Goal: Navigation & Orientation: Find specific page/section

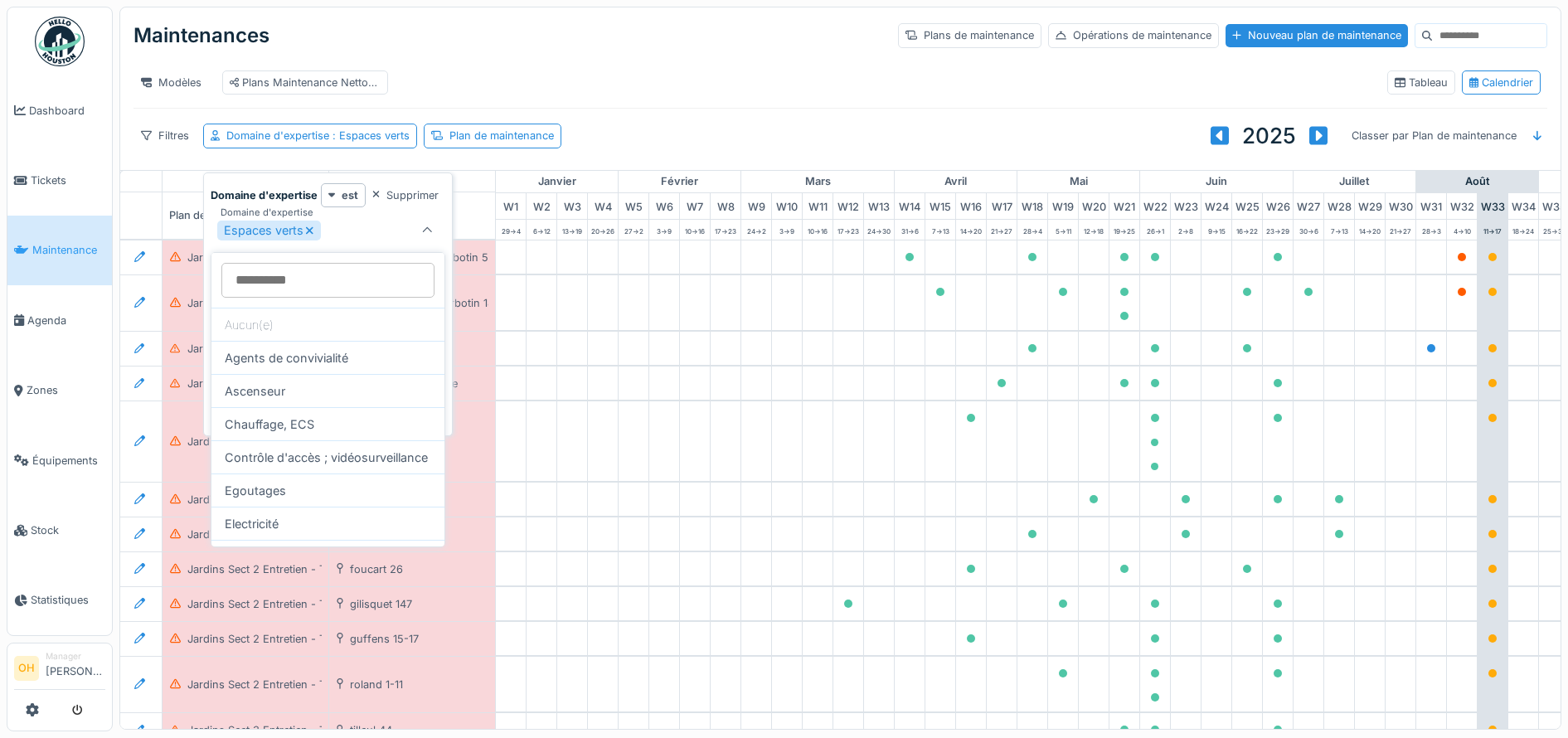
scroll to position [208, 0]
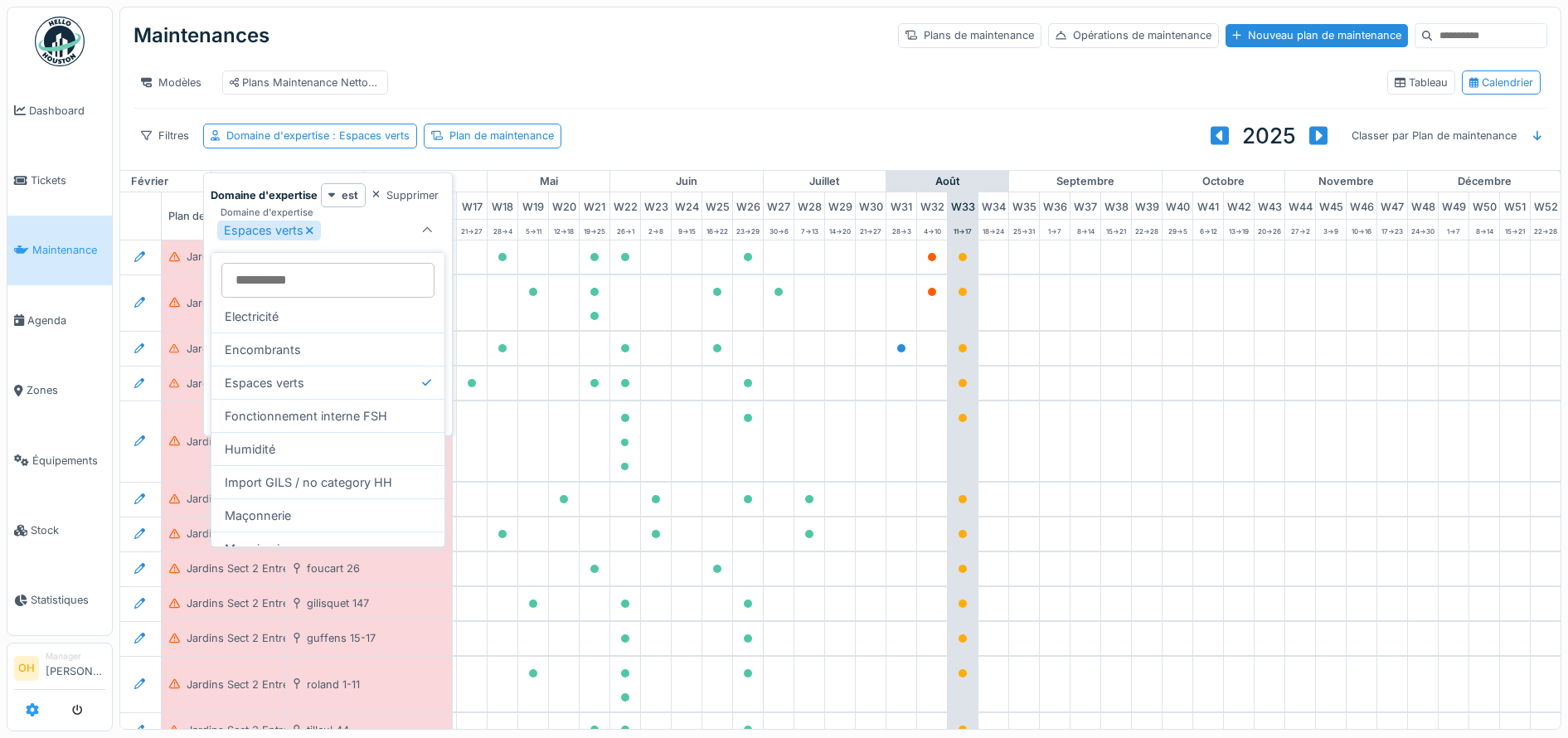
click at [30, 722] on link at bounding box center [32, 710] width 14 height 27
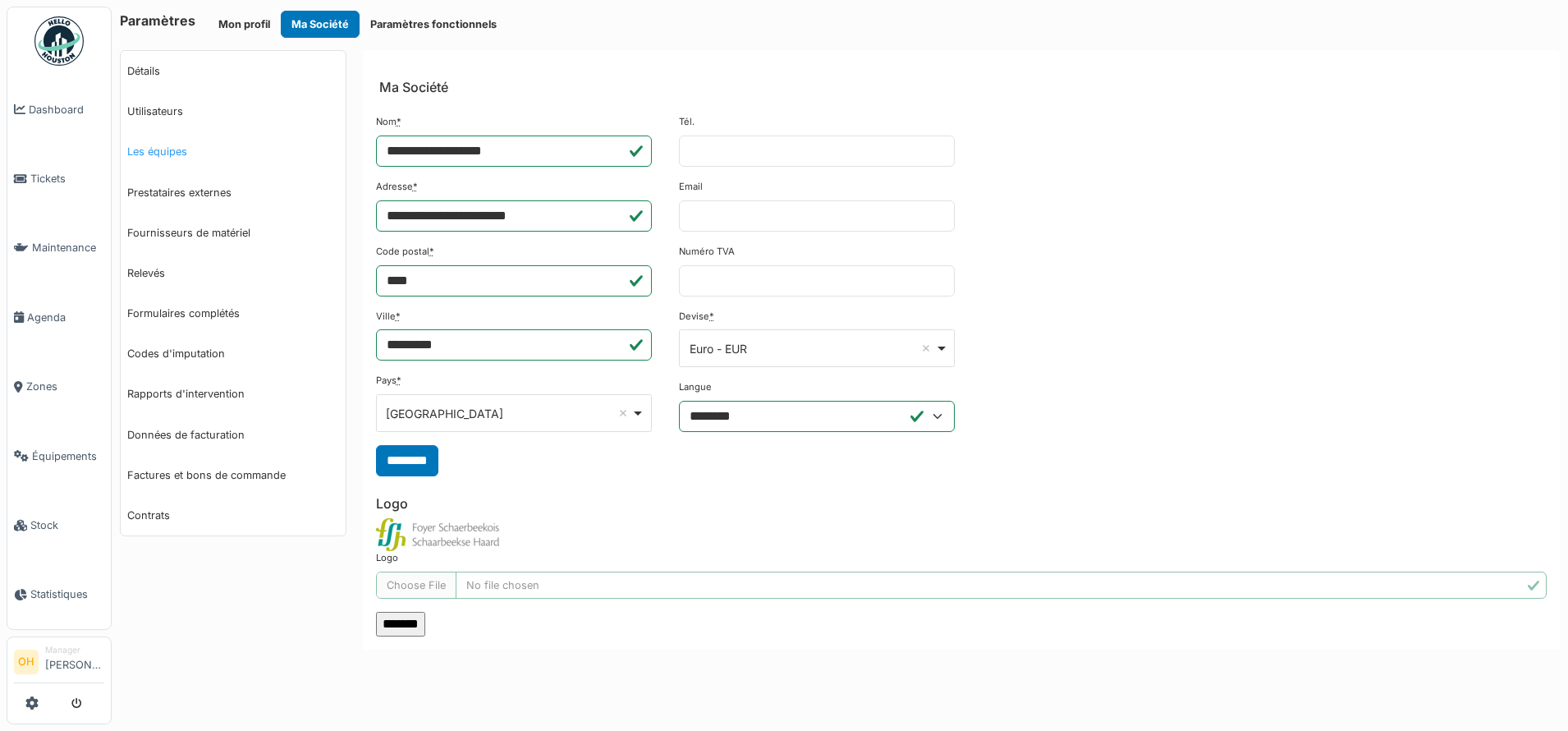
click at [170, 158] on link "Les équipes" at bounding box center [233, 152] width 225 height 41
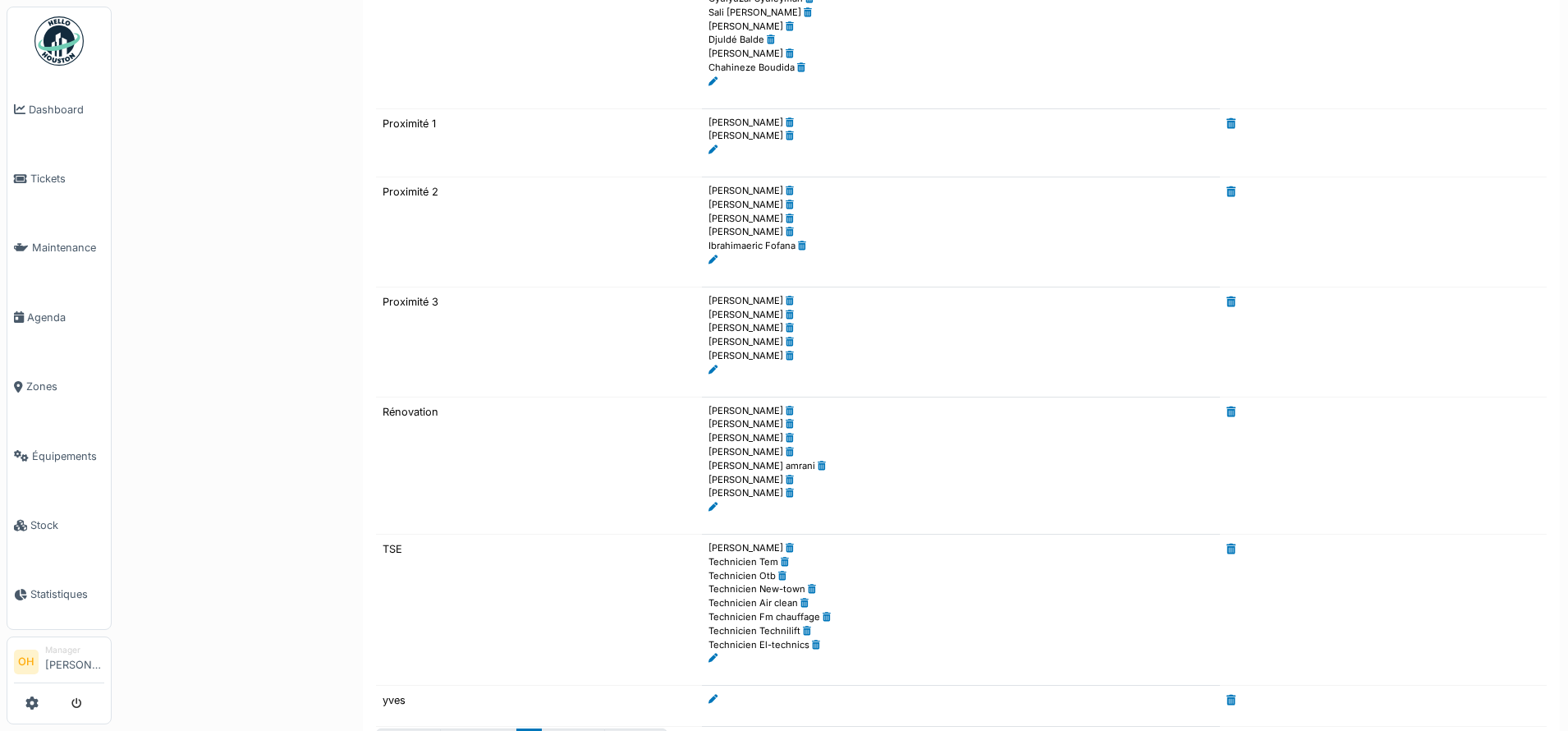
scroll to position [877, 0]
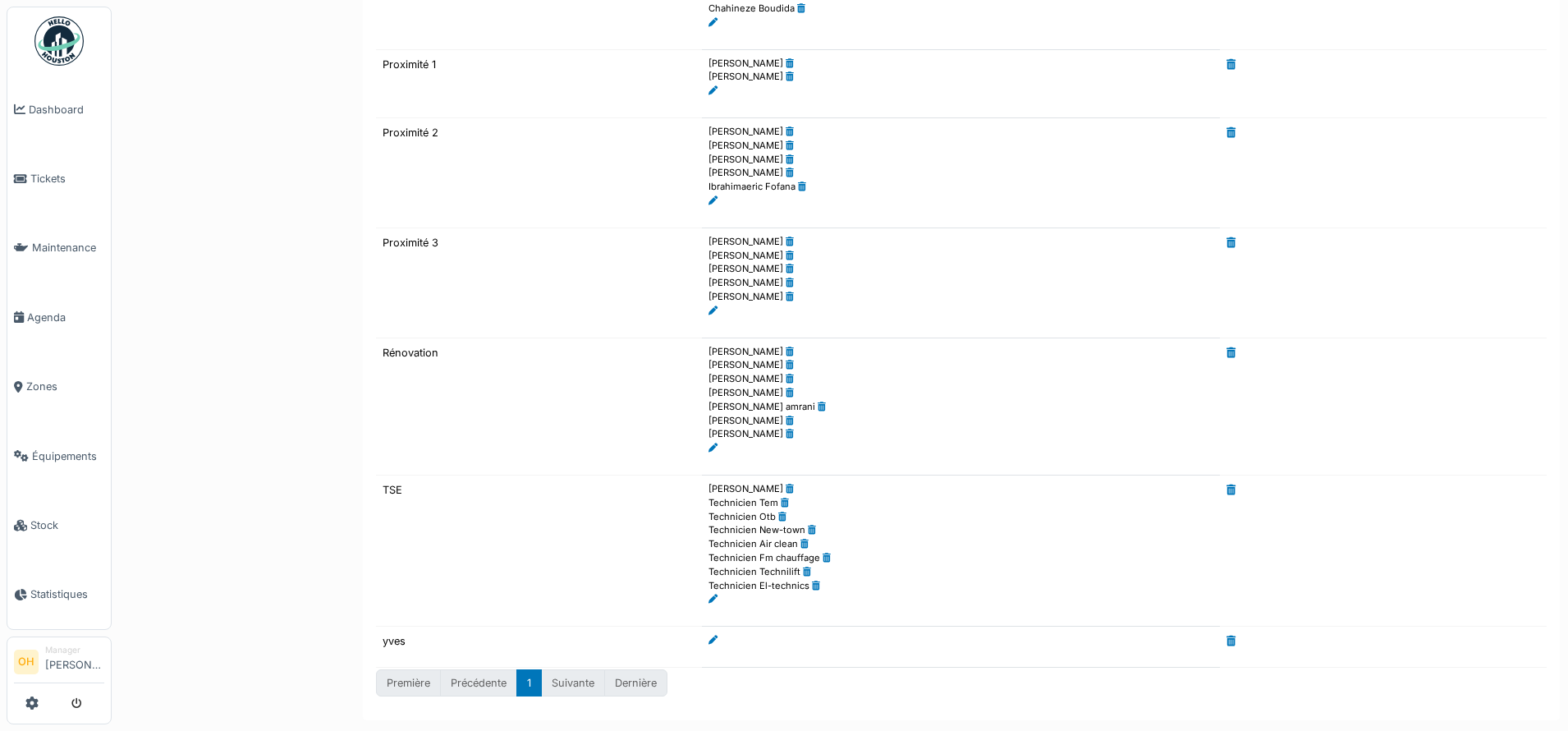
click at [912, 408] on li "Karim El amrani" at bounding box center [961, 406] width 505 height 14
click at [42, 48] on img at bounding box center [59, 41] width 50 height 50
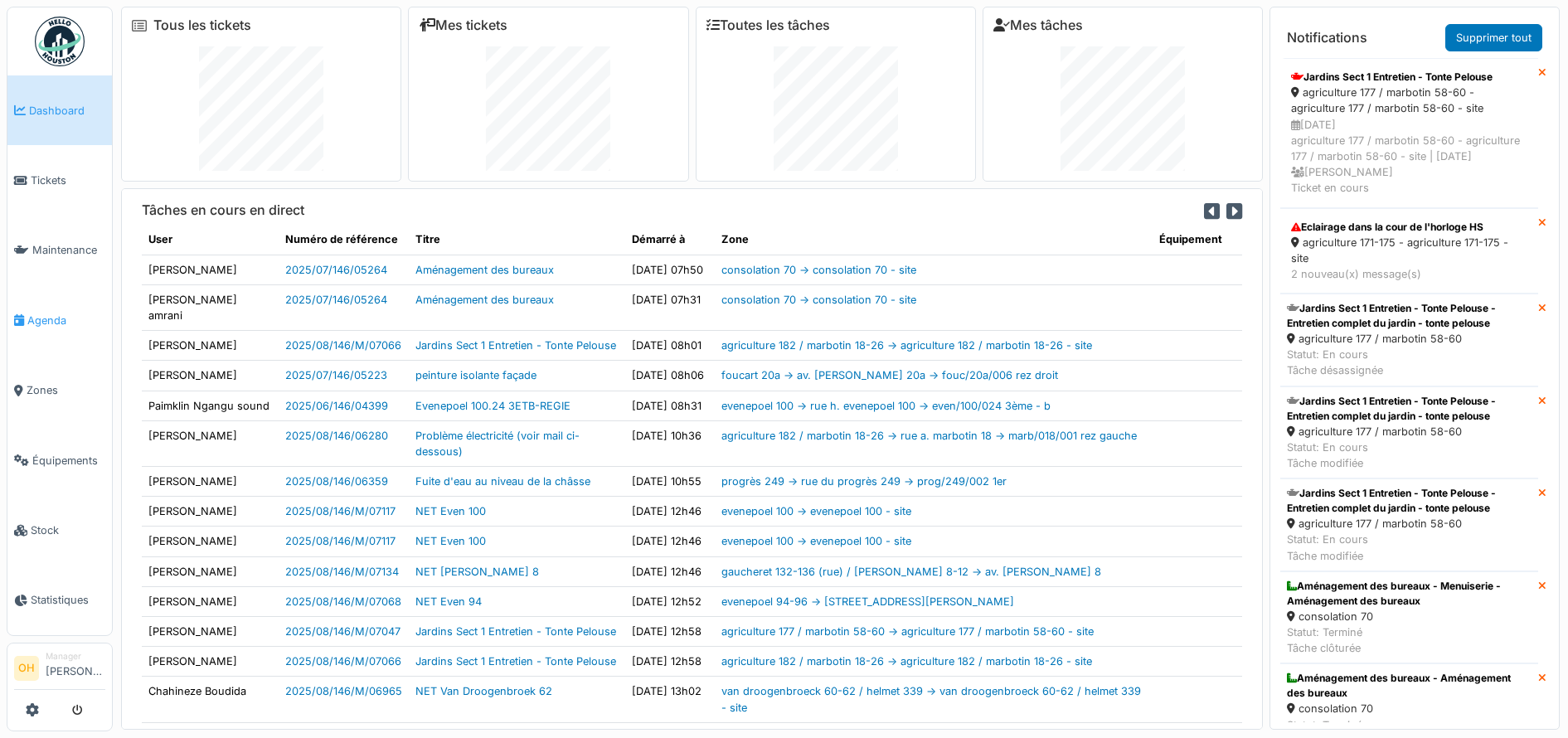
click at [68, 318] on span "Agenda" at bounding box center [67, 320] width 78 height 15
click at [36, 408] on link "Zones" at bounding box center [59, 390] width 105 height 69
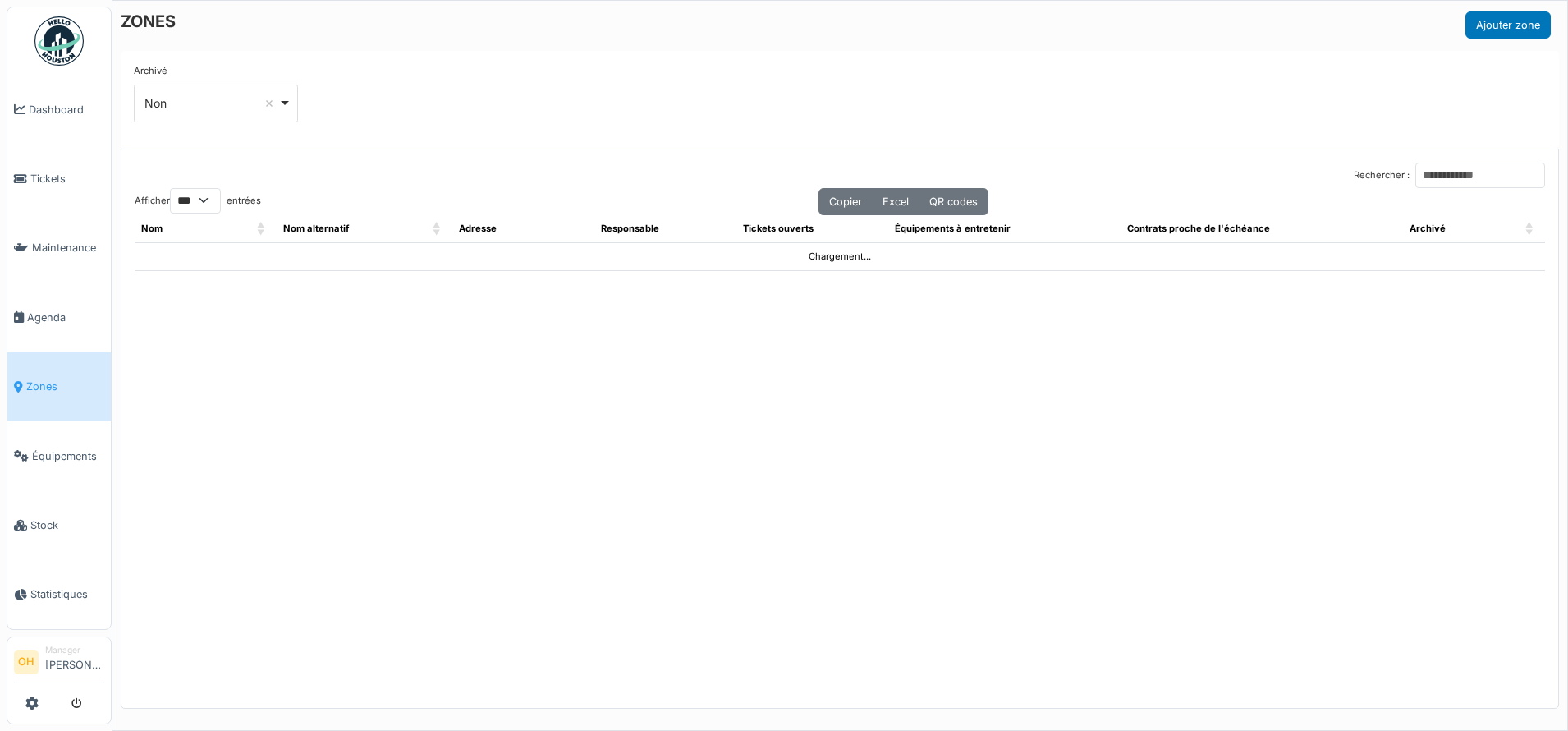
select select "***"
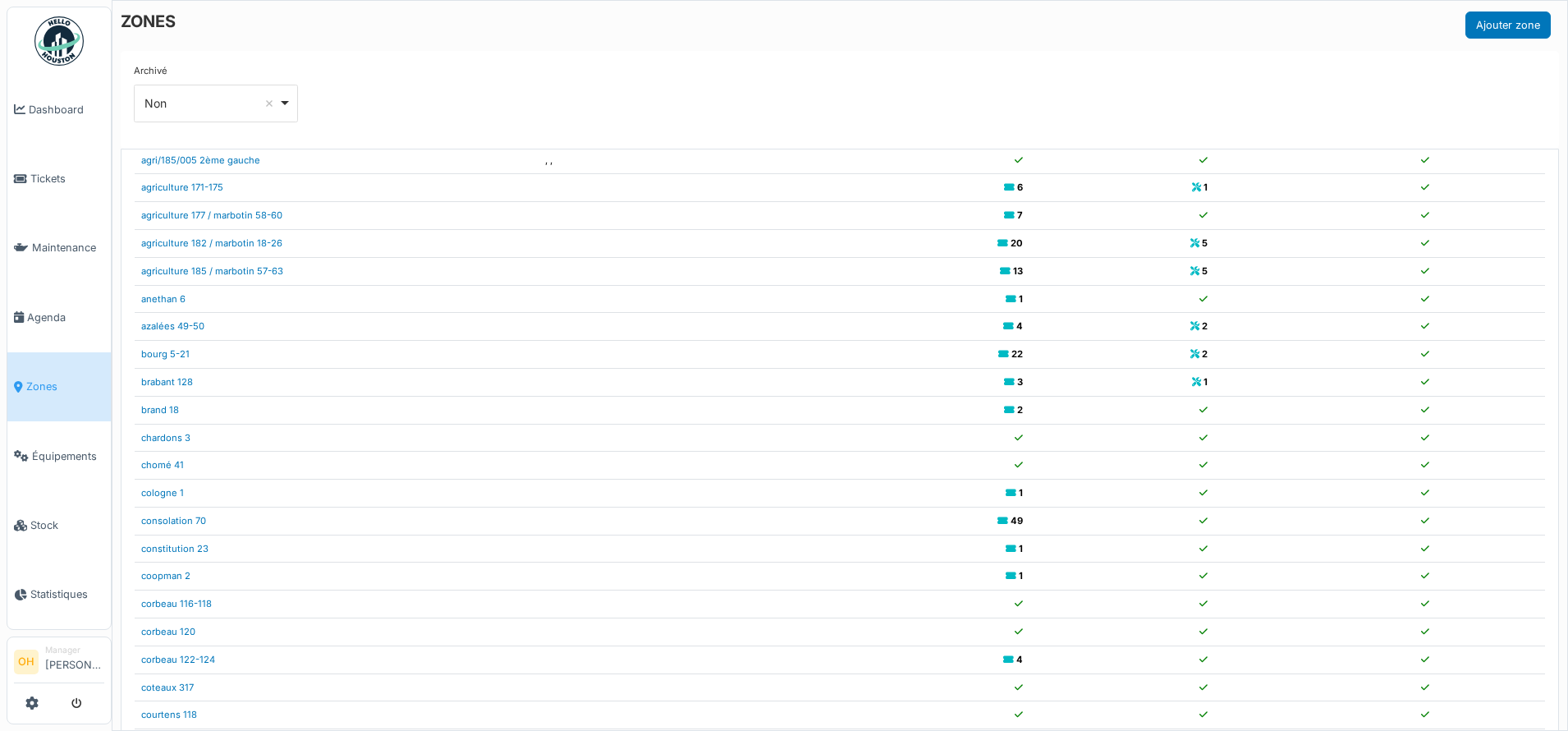
scroll to position [308, 0]
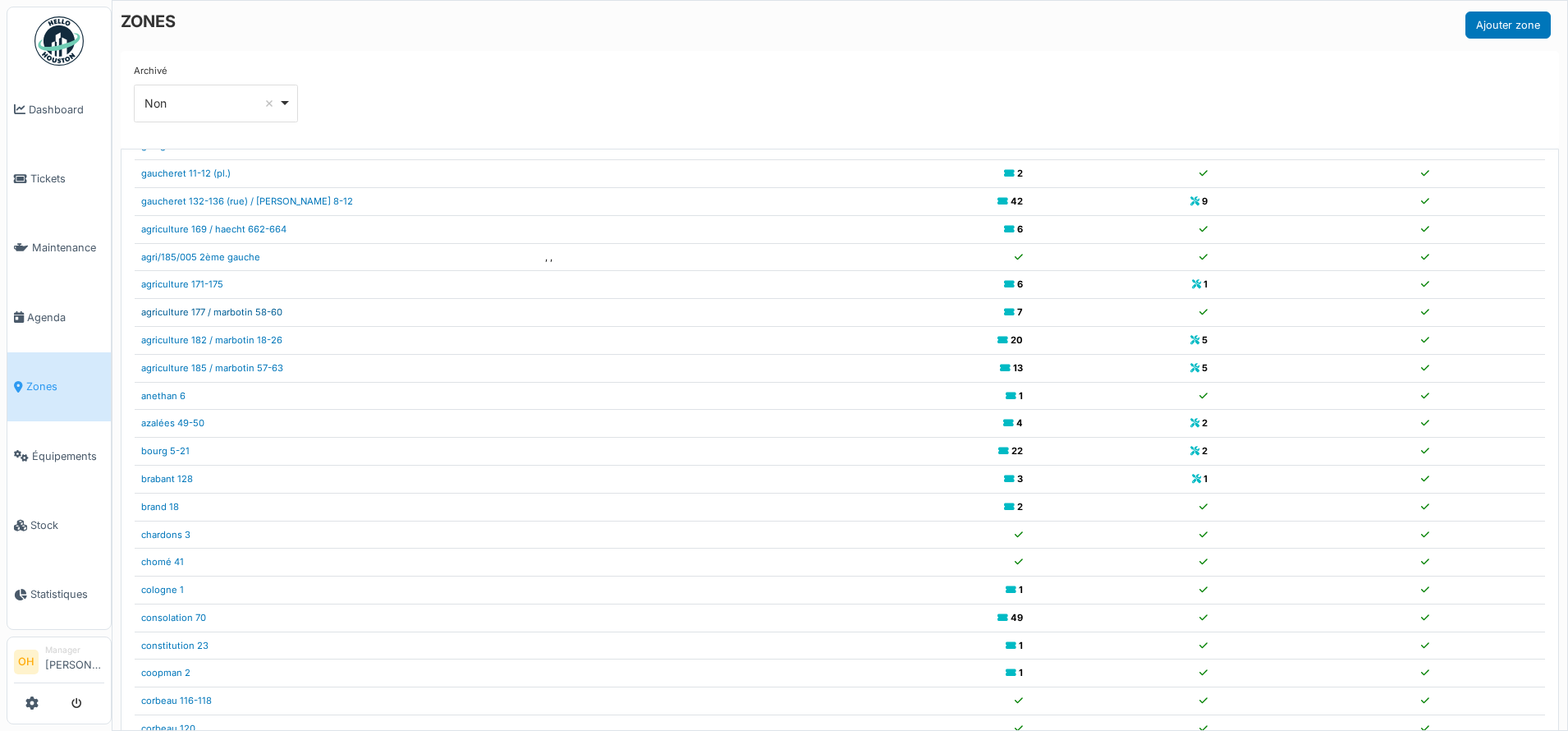
click at [208, 315] on link "agriculture 177 / marbotin 58-60" at bounding box center [212, 311] width 142 height 12
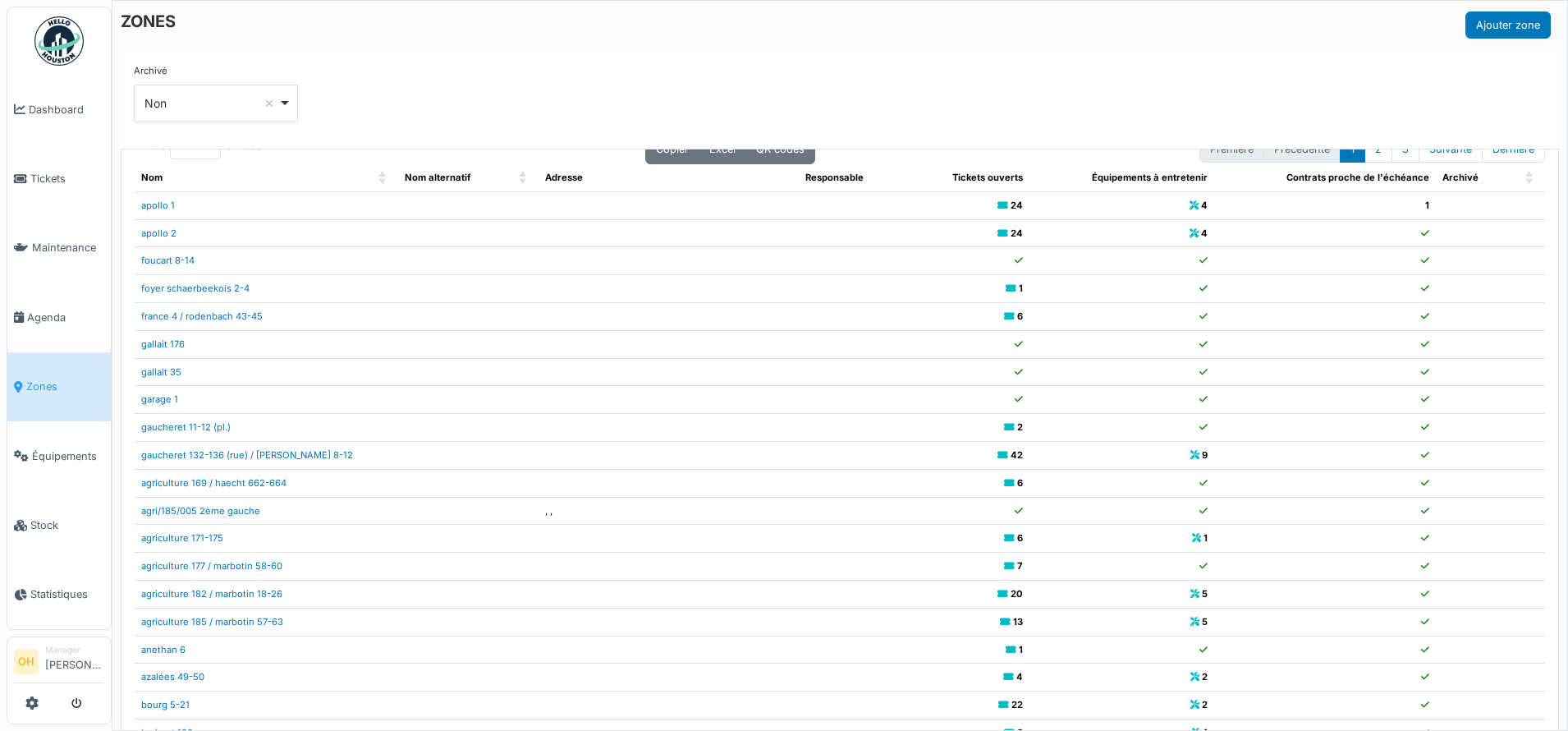
scroll to position [0, 0]
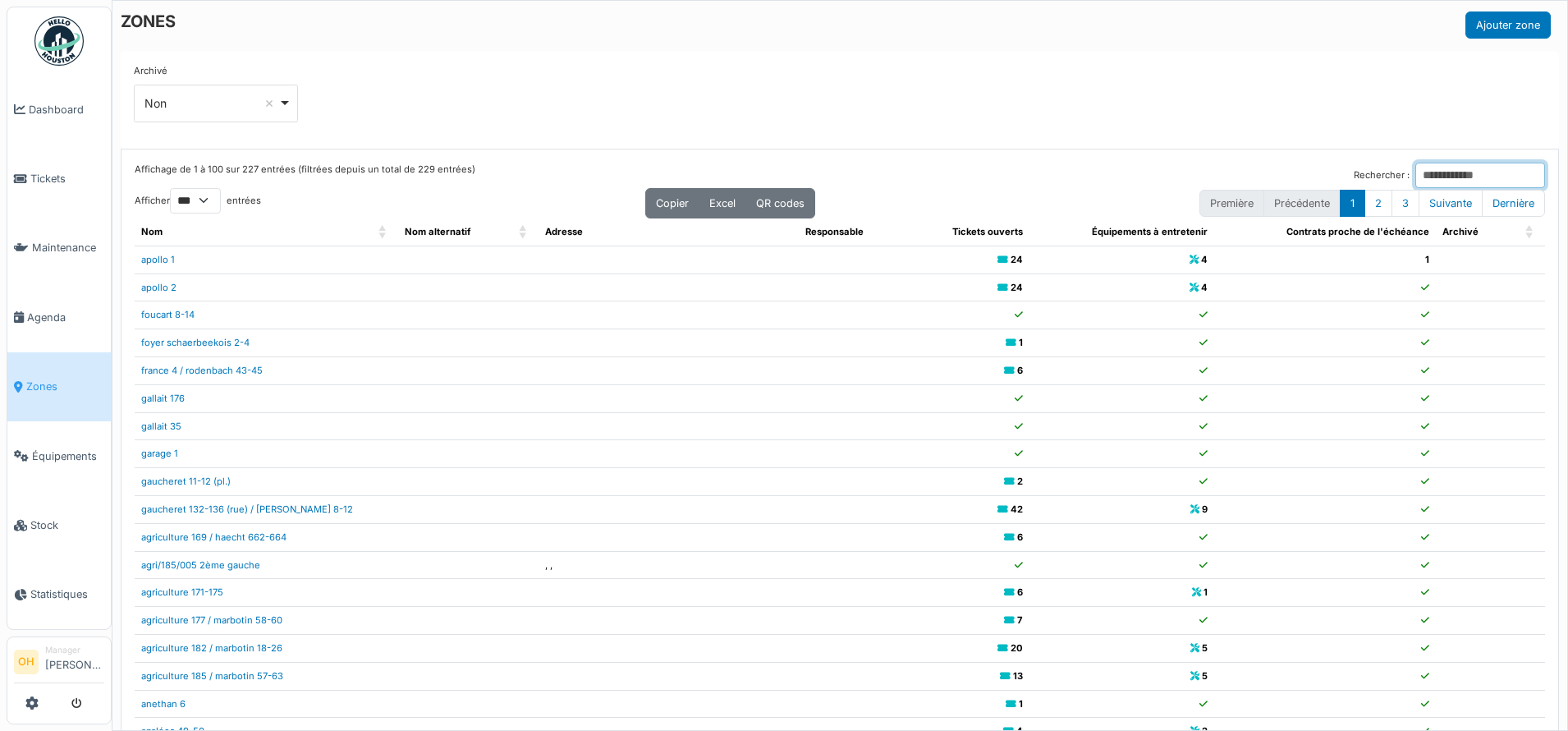
click at [1434, 181] on input "Rechercher :" at bounding box center [1480, 175] width 130 height 25
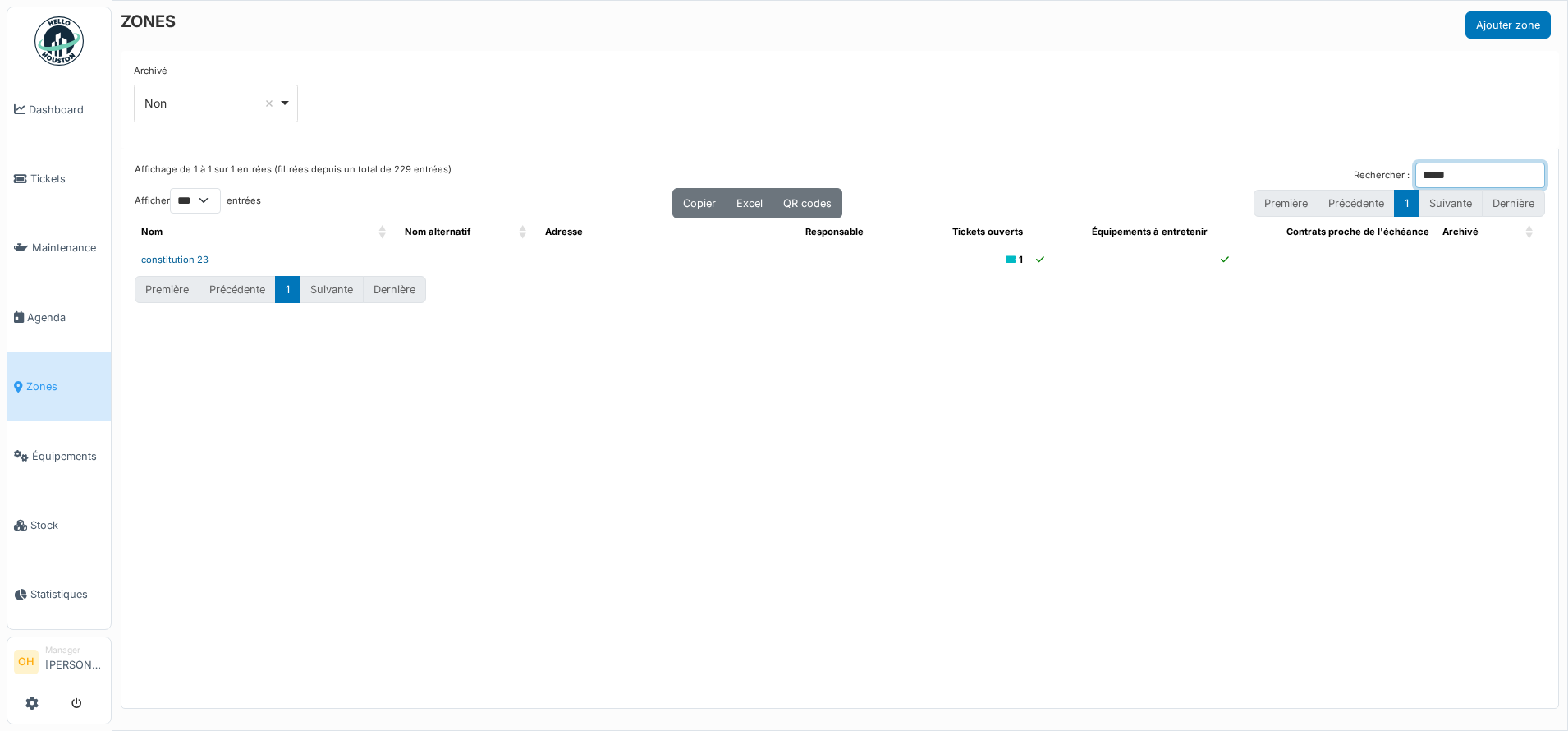
type input "*****"
click at [180, 256] on link "constitution 23" at bounding box center [175, 259] width 68 height 12
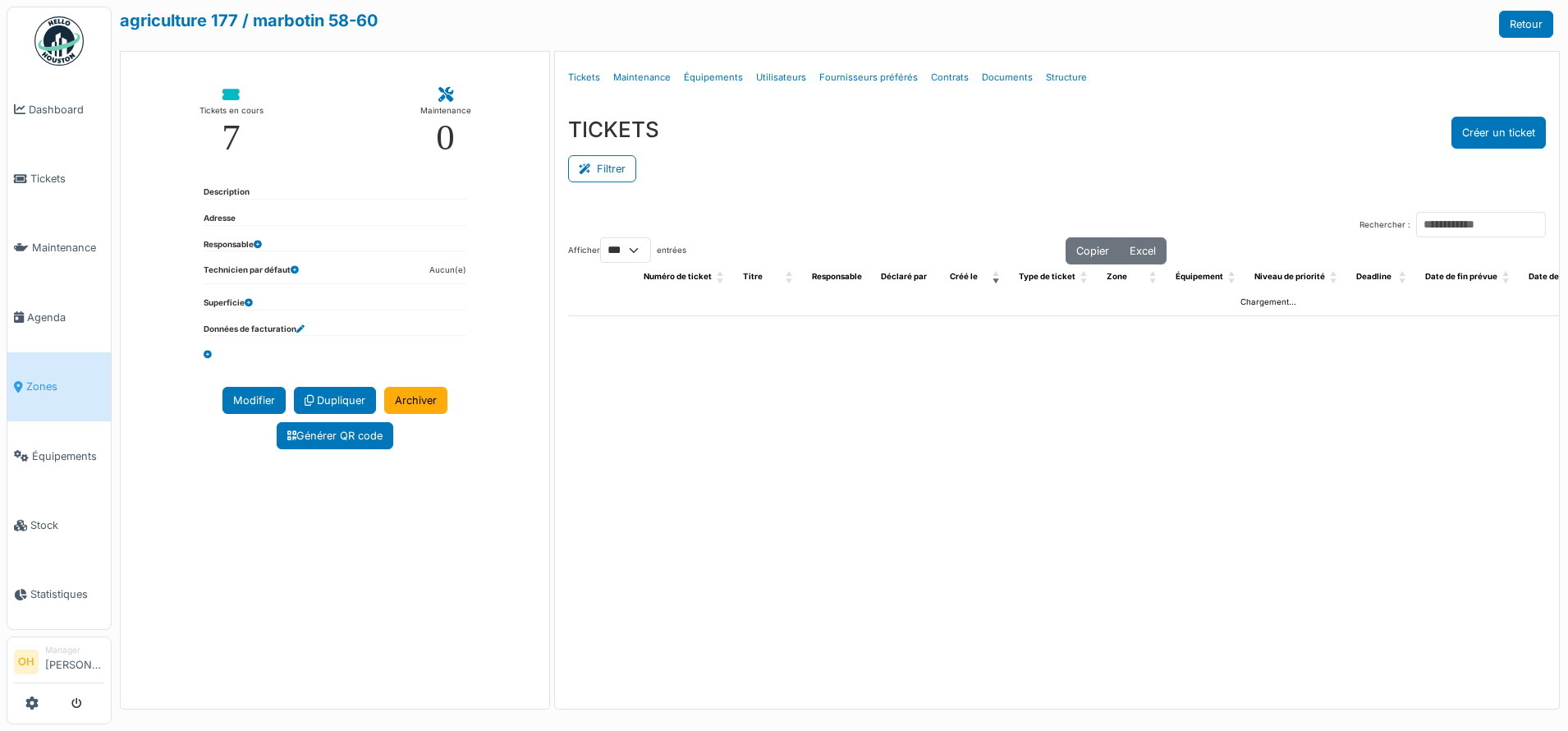
select select "***"
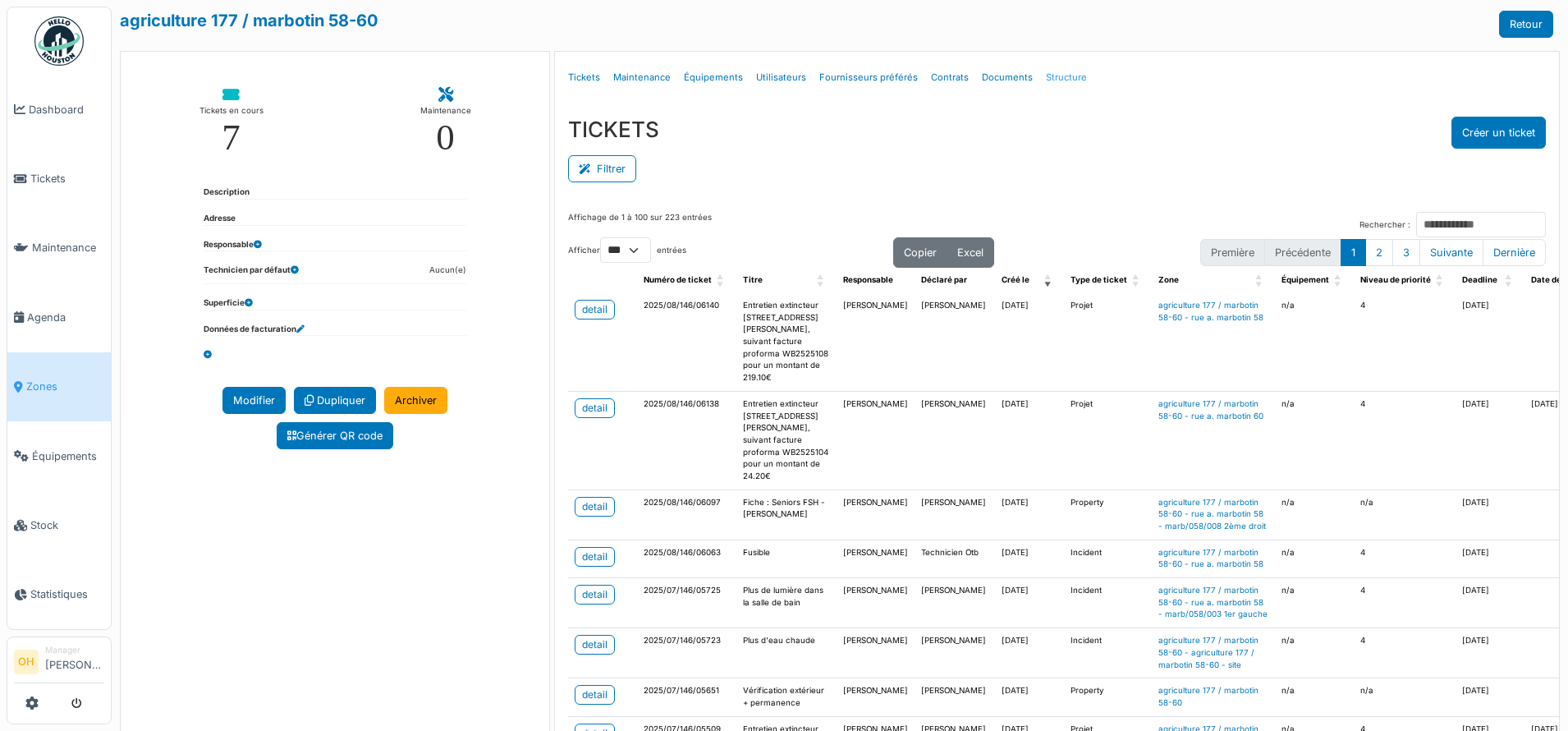
click at [1042, 79] on link "Structure" at bounding box center [1066, 78] width 54 height 39
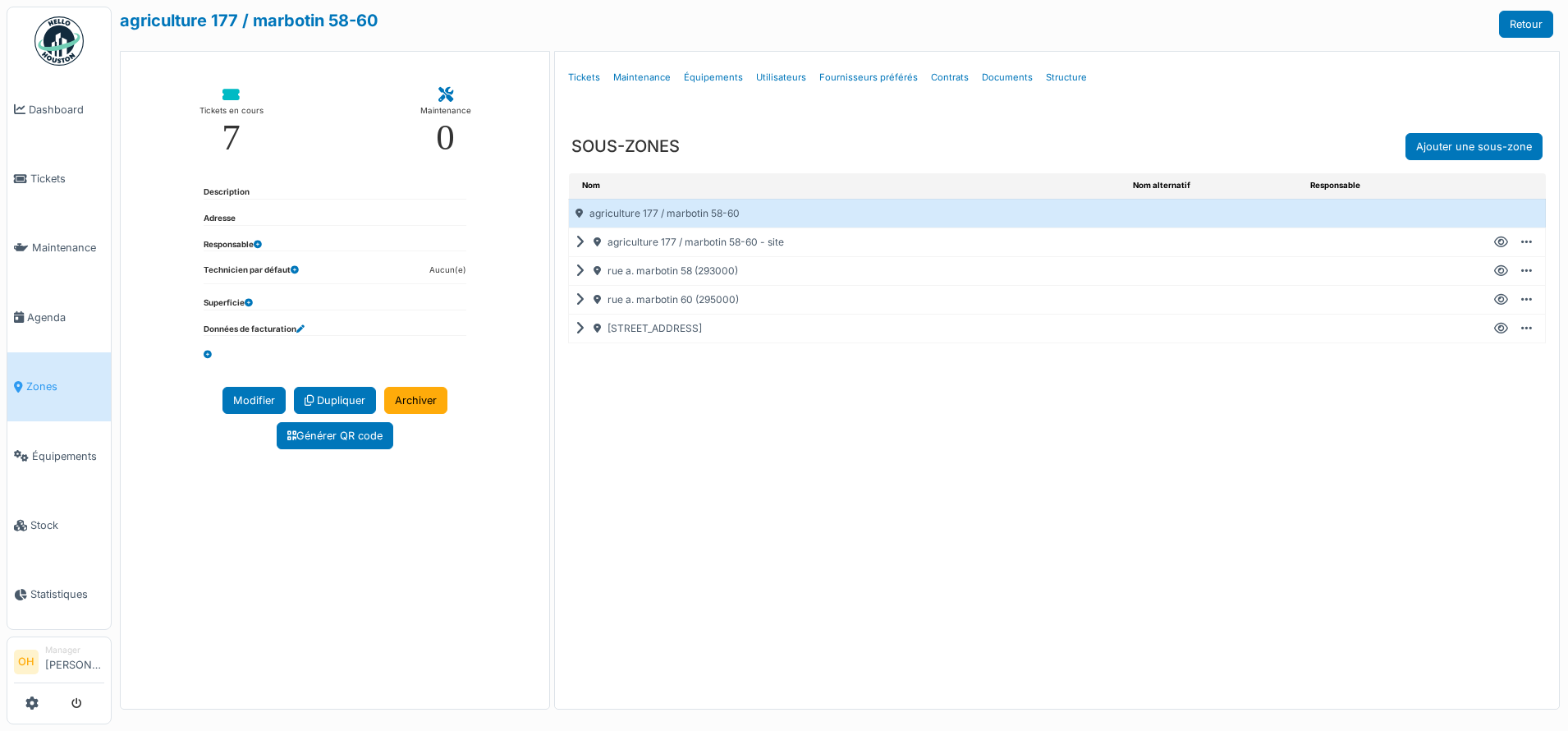
click at [581, 271] on icon at bounding box center [583, 271] width 15 height 1
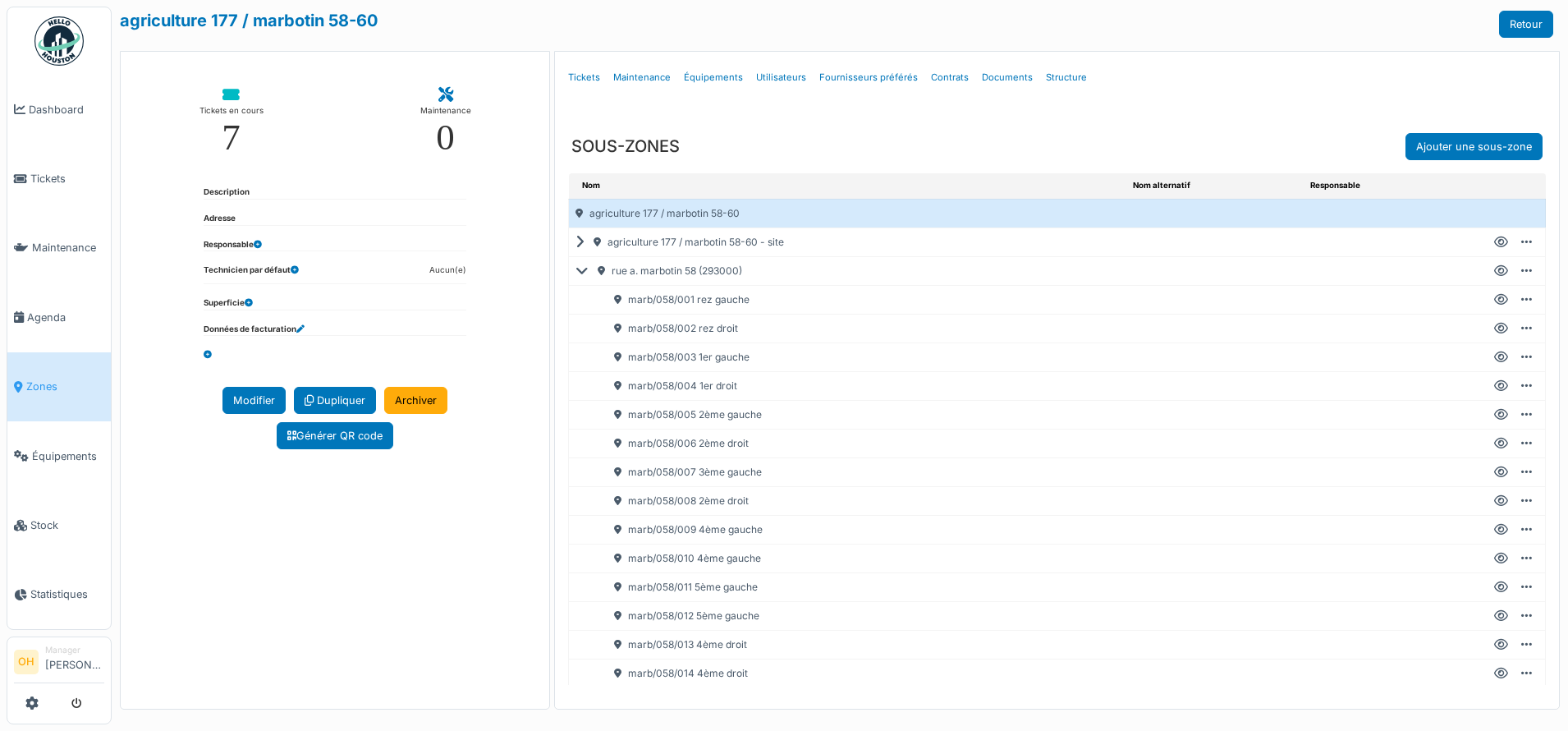
click at [1494, 301] on icon at bounding box center [1500, 300] width 14 height 1
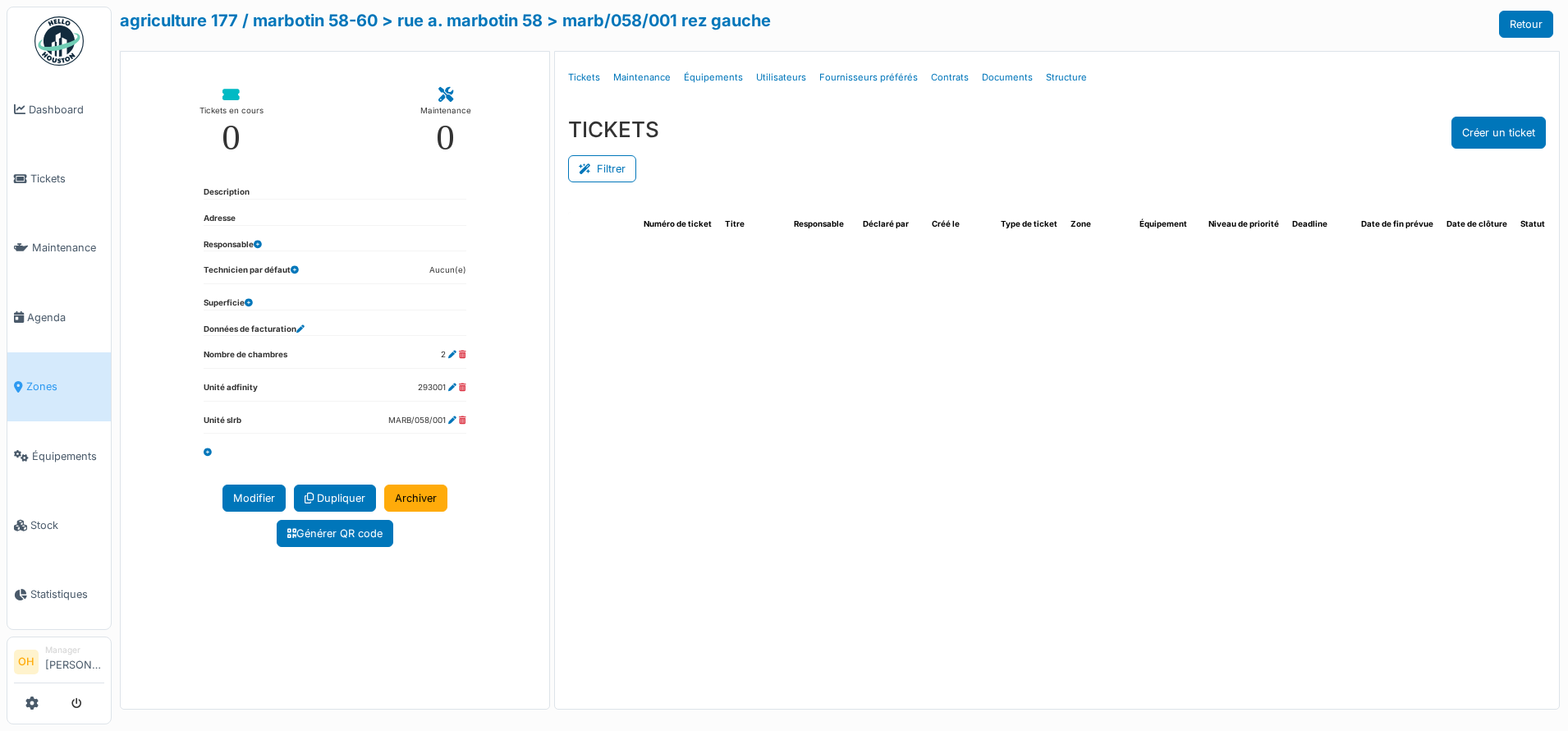
select select "***"
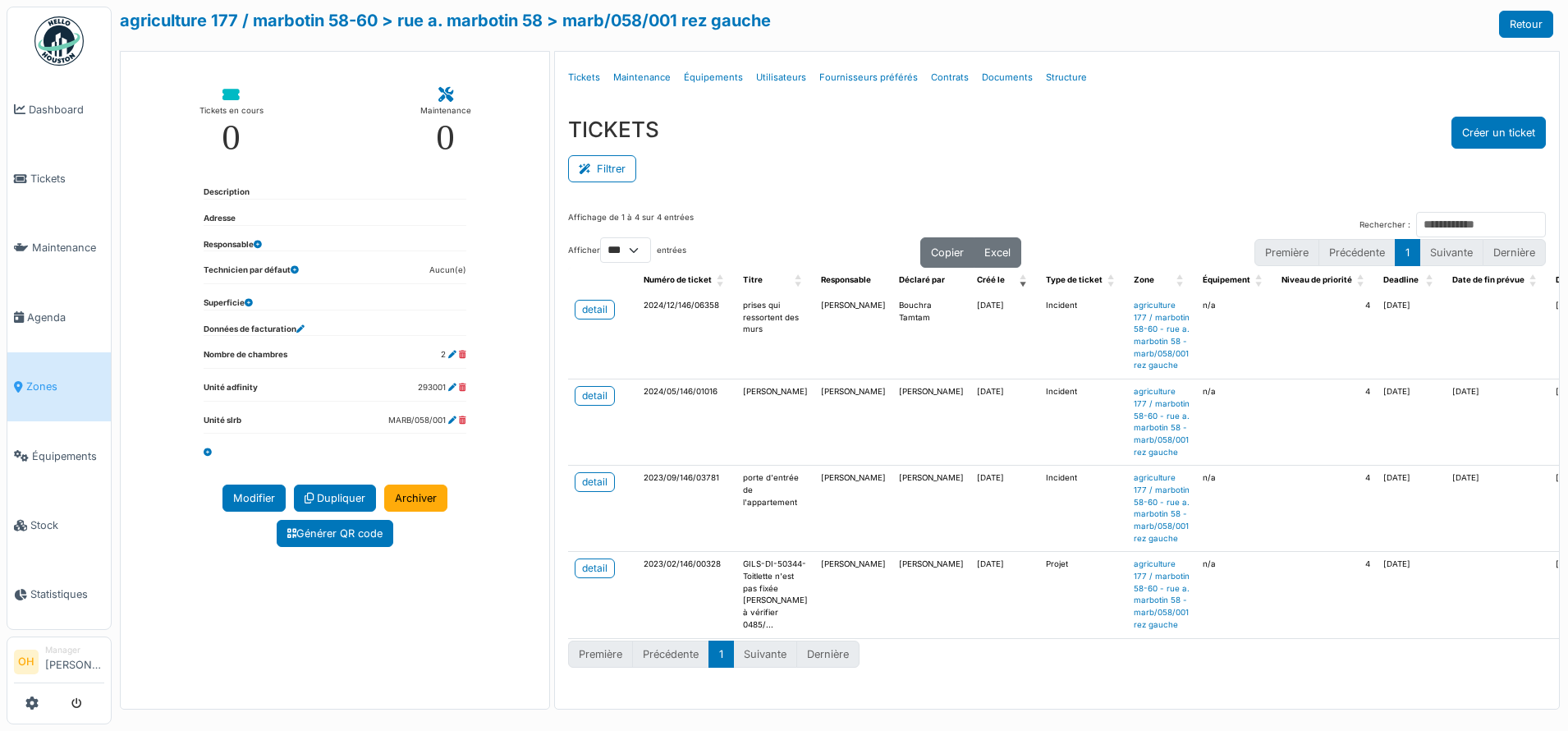
scroll to position [46, 0]
click at [594, 475] on div "detail" at bounding box center [595, 482] width 25 height 14
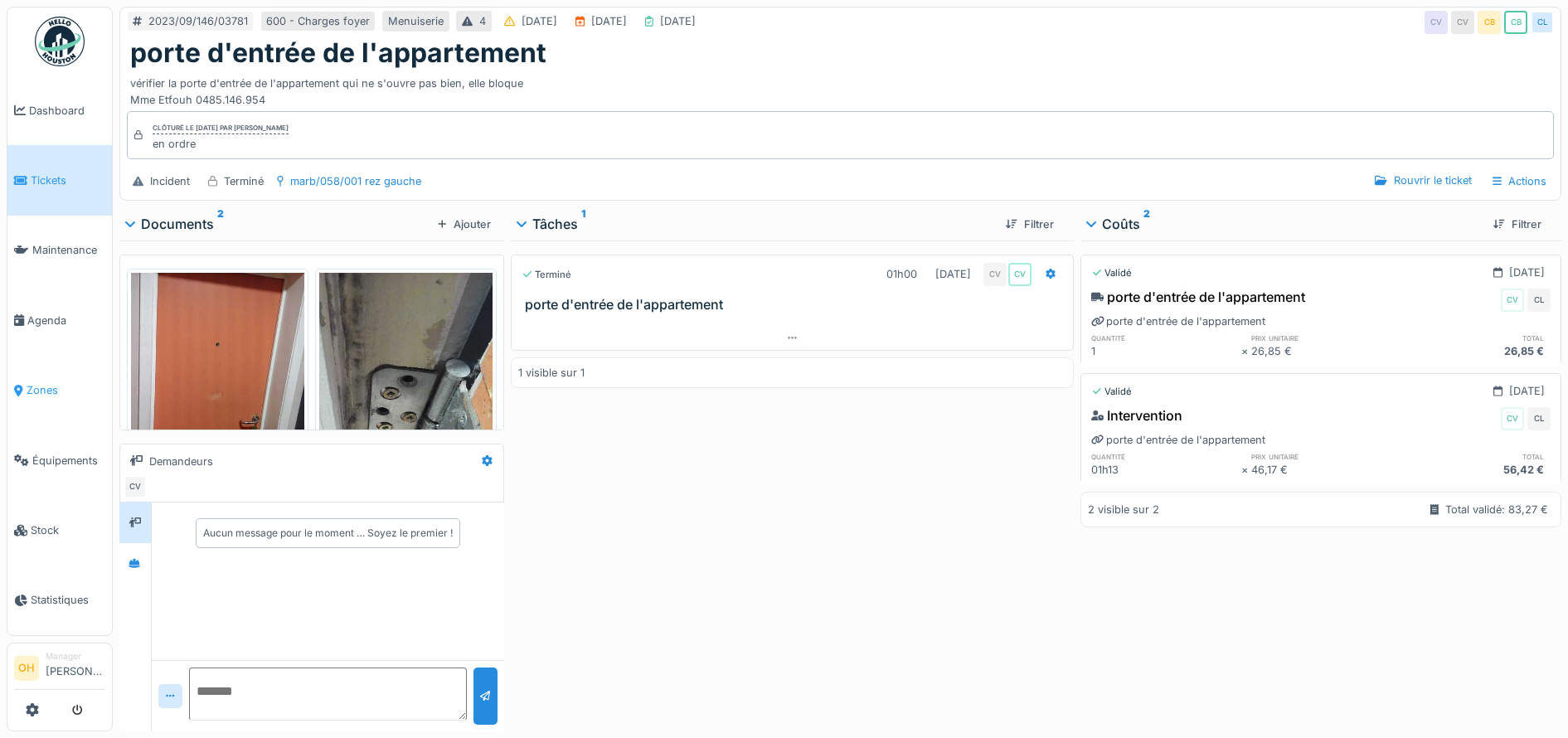
click at [34, 383] on span "Zones" at bounding box center [66, 390] width 78 height 15
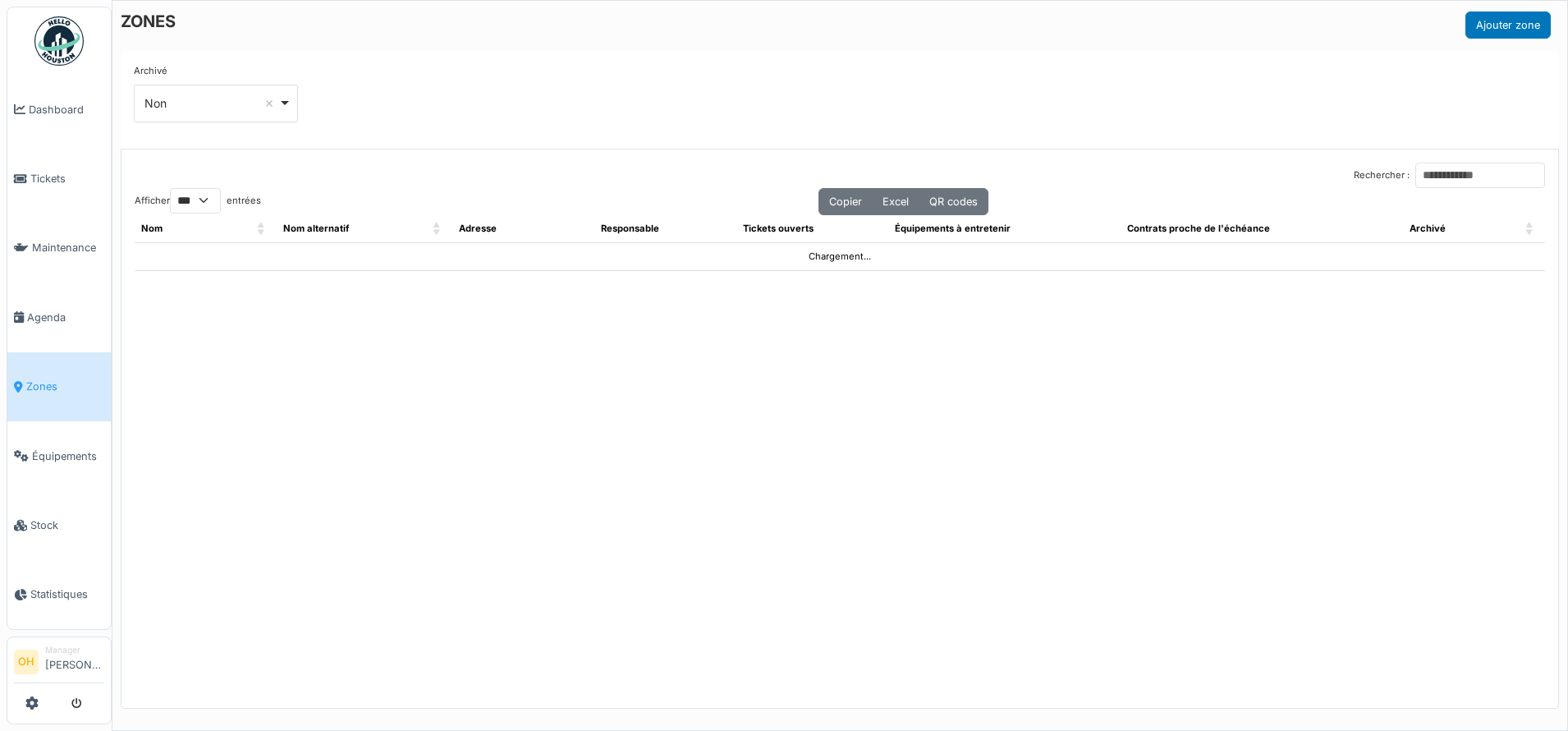
select select "***"
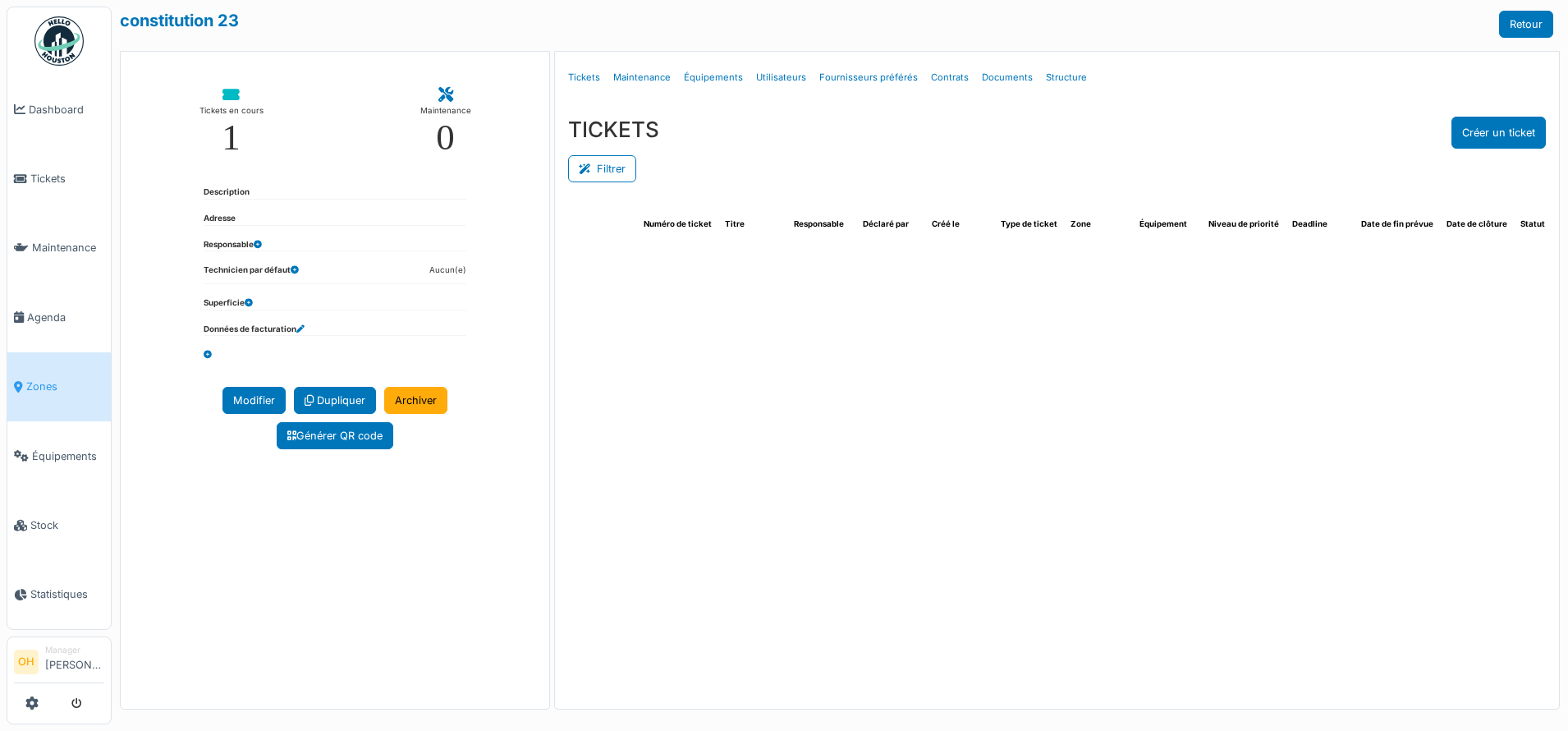
select select "***"
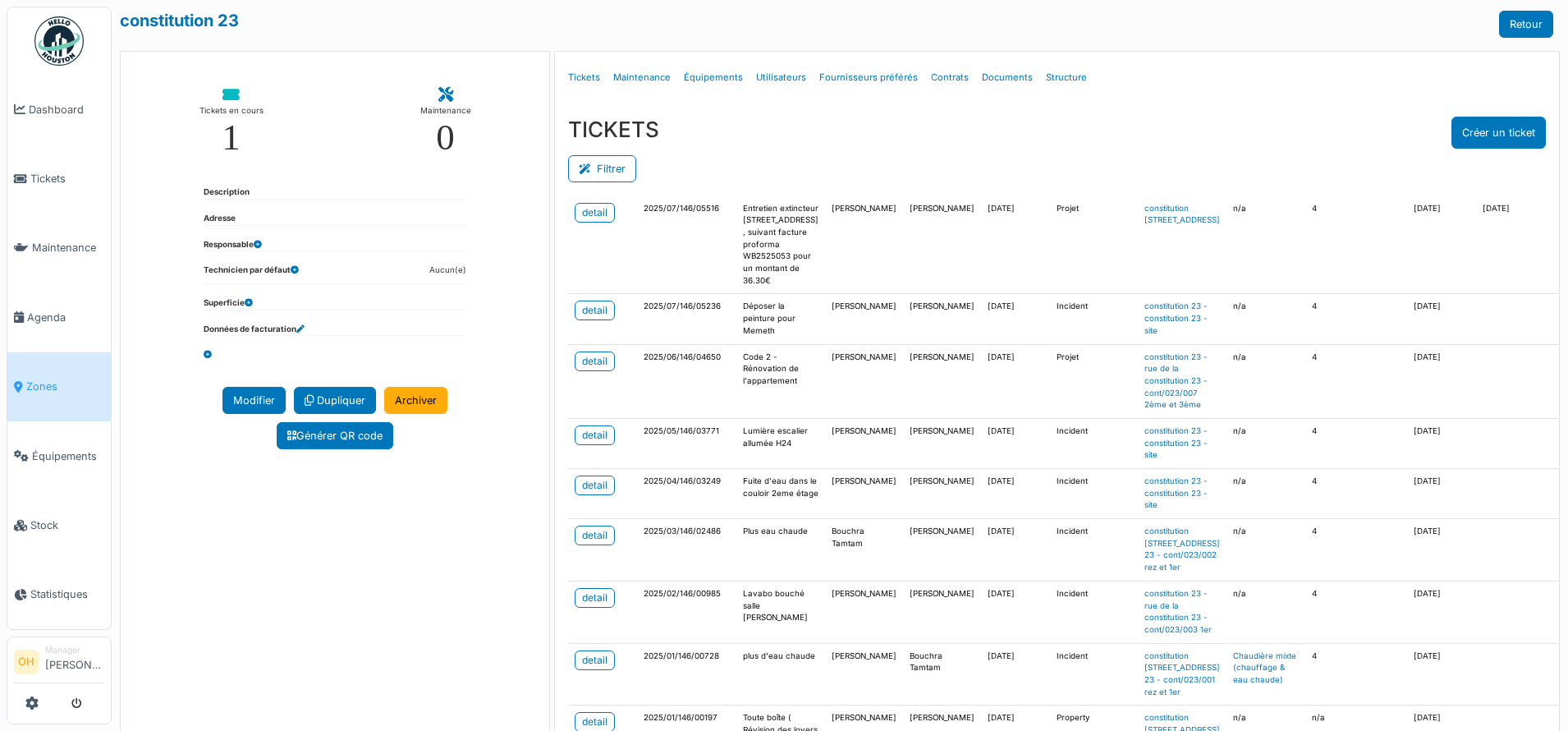
scroll to position [411, 0]
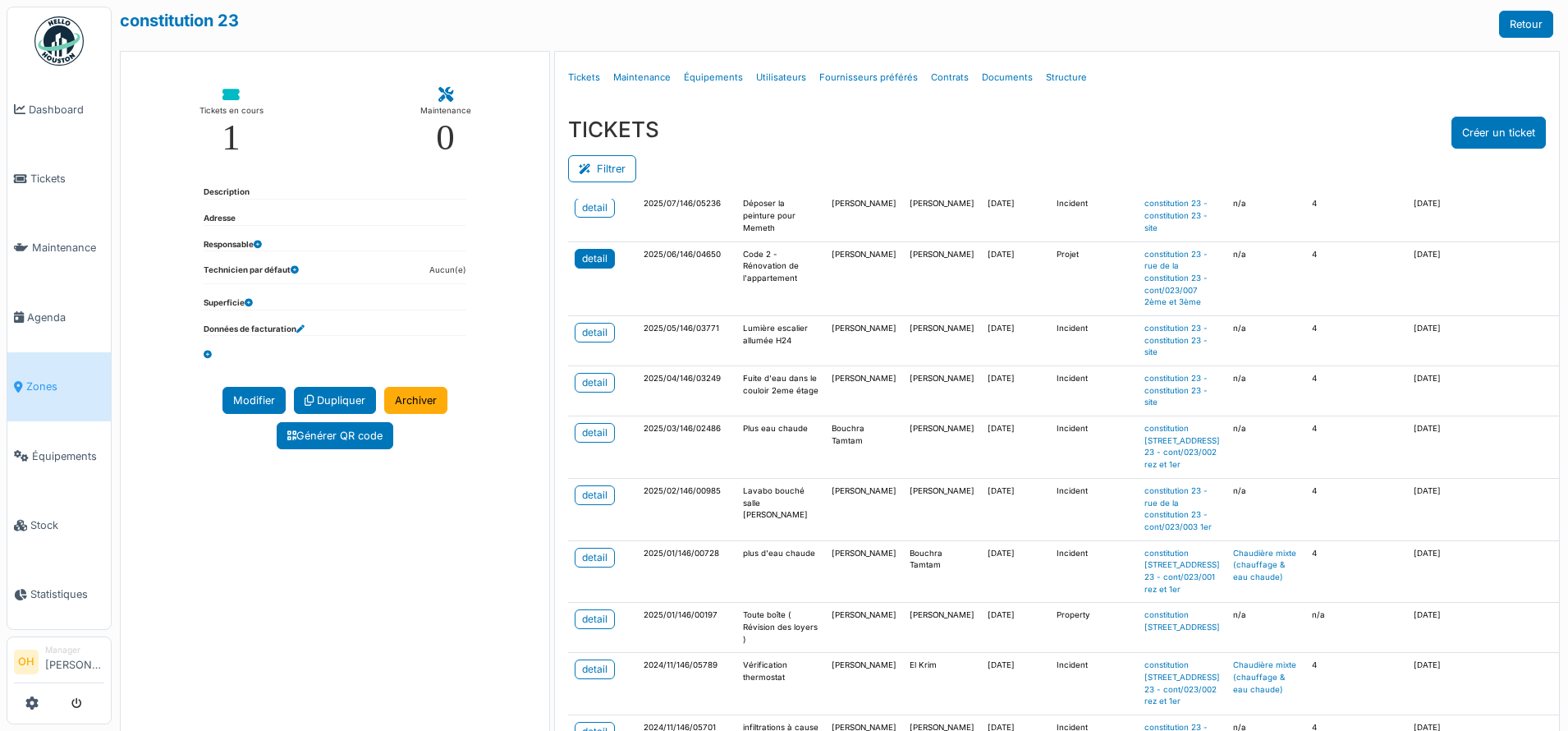
click at [582, 266] on div "detail" at bounding box center [595, 258] width 25 height 14
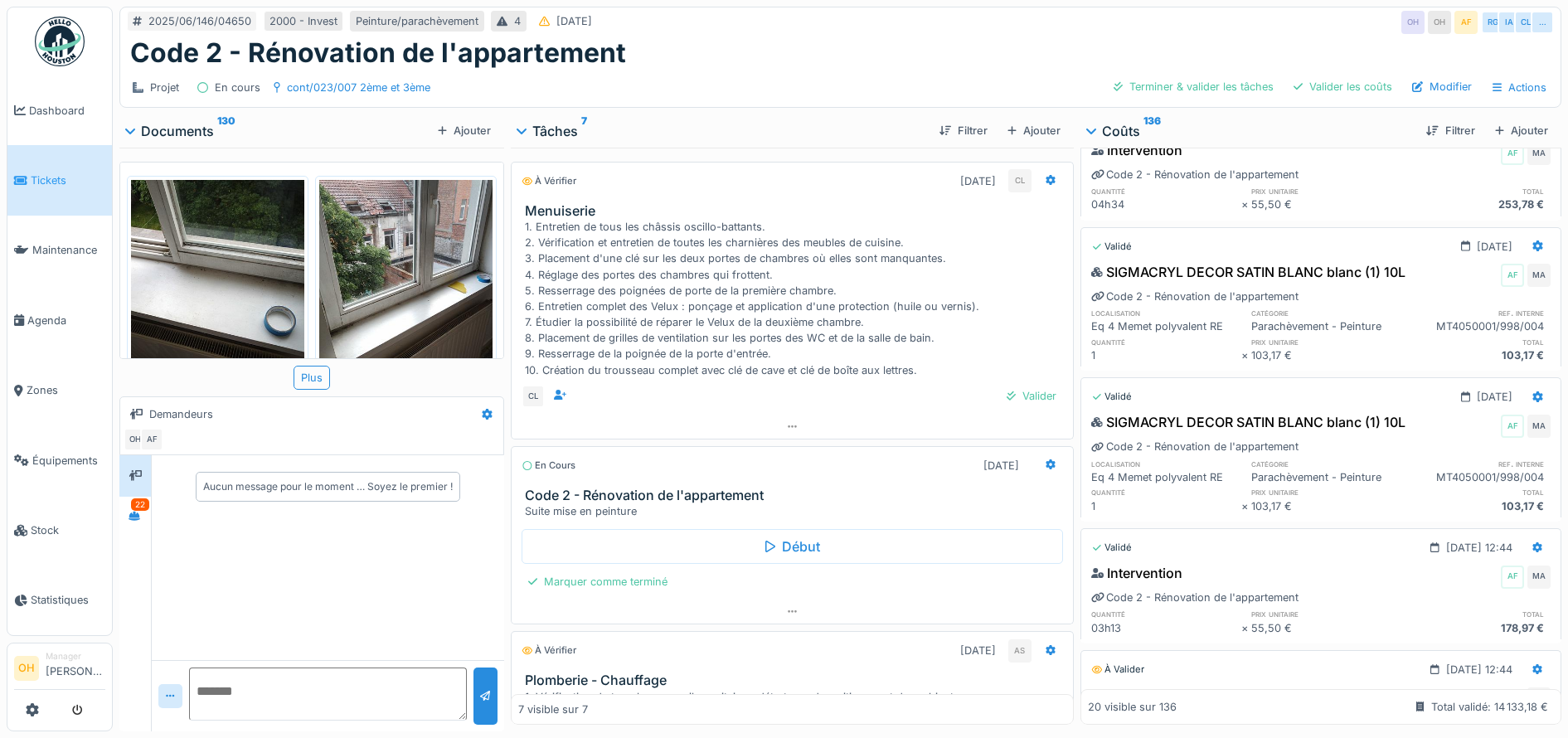
scroll to position [829, 0]
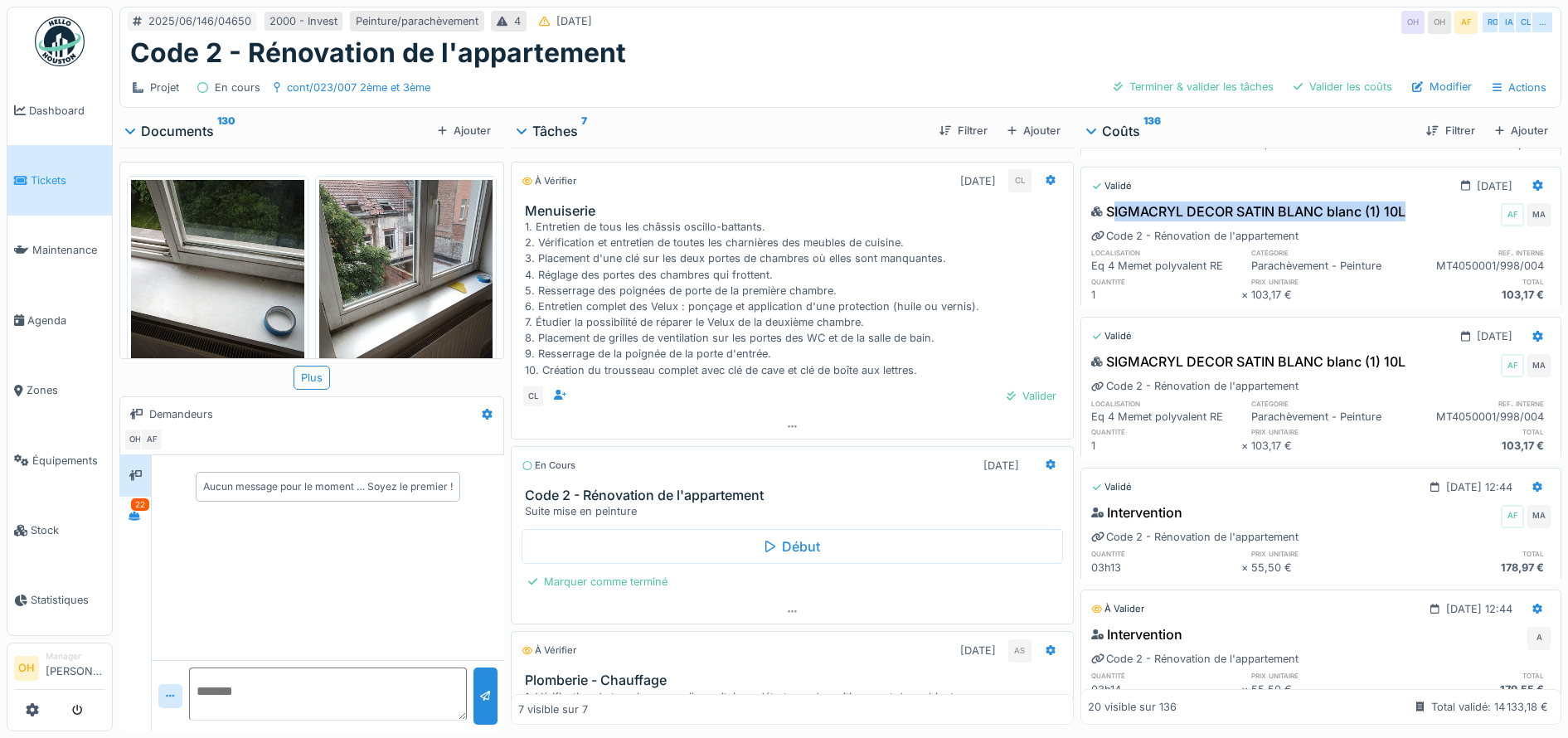
drag, startPoint x: 1105, startPoint y: 210, endPoint x: 1394, endPoint y: 214, distance: 289.0
click at [1394, 214] on div "SIGMACRYL DECOR SATIN BLANC blanc (1) 10L" at bounding box center [1248, 211] width 314 height 20
click at [138, 514] on icon at bounding box center [134, 516] width 12 height 9
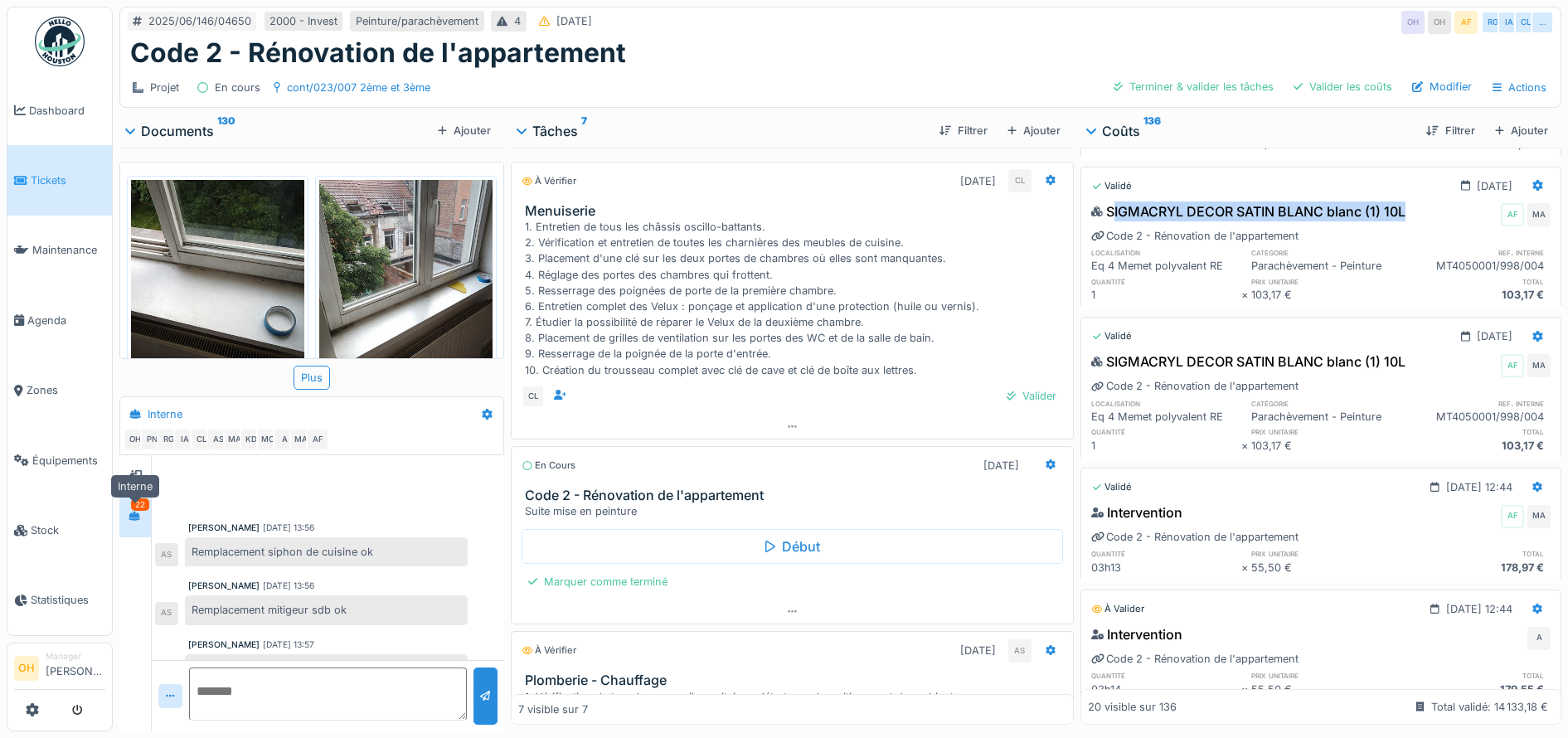
scroll to position [583, 0]
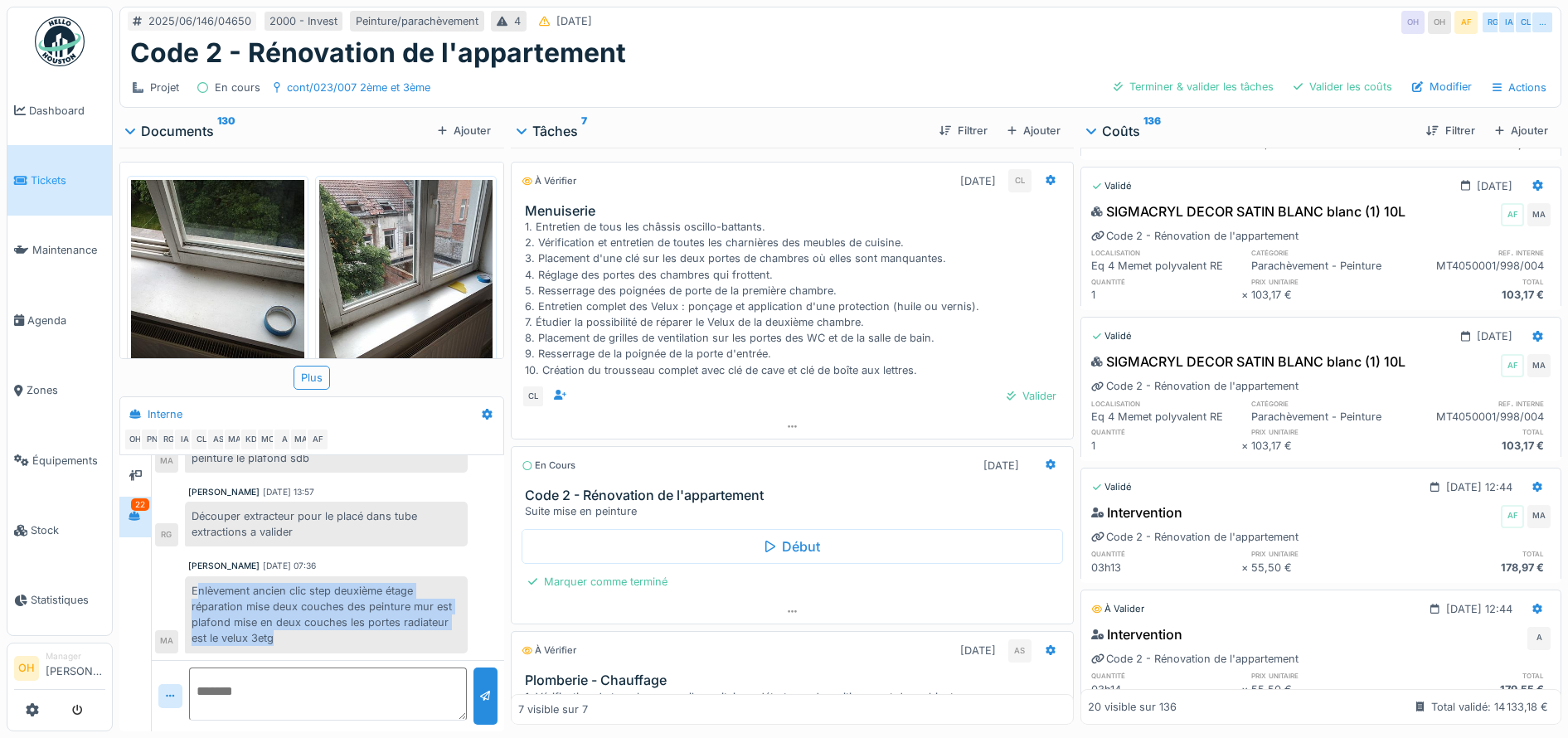
drag, startPoint x: 200, startPoint y: 594, endPoint x: 415, endPoint y: 642, distance: 220.3
click at [415, 642] on div "Enlèvement ancien clic step deuxième étage réparation mise deux couches des pei…" at bounding box center [326, 614] width 282 height 77
drag, startPoint x: 415, startPoint y: 642, endPoint x: 391, endPoint y: 630, distance: 26.8
click at [391, 630] on div "Enlèvement ancien clic step deuxième étage réparation mise deux couches des pei…" at bounding box center [326, 614] width 282 height 77
click at [1046, 470] on icon at bounding box center [1050, 465] width 10 height 11
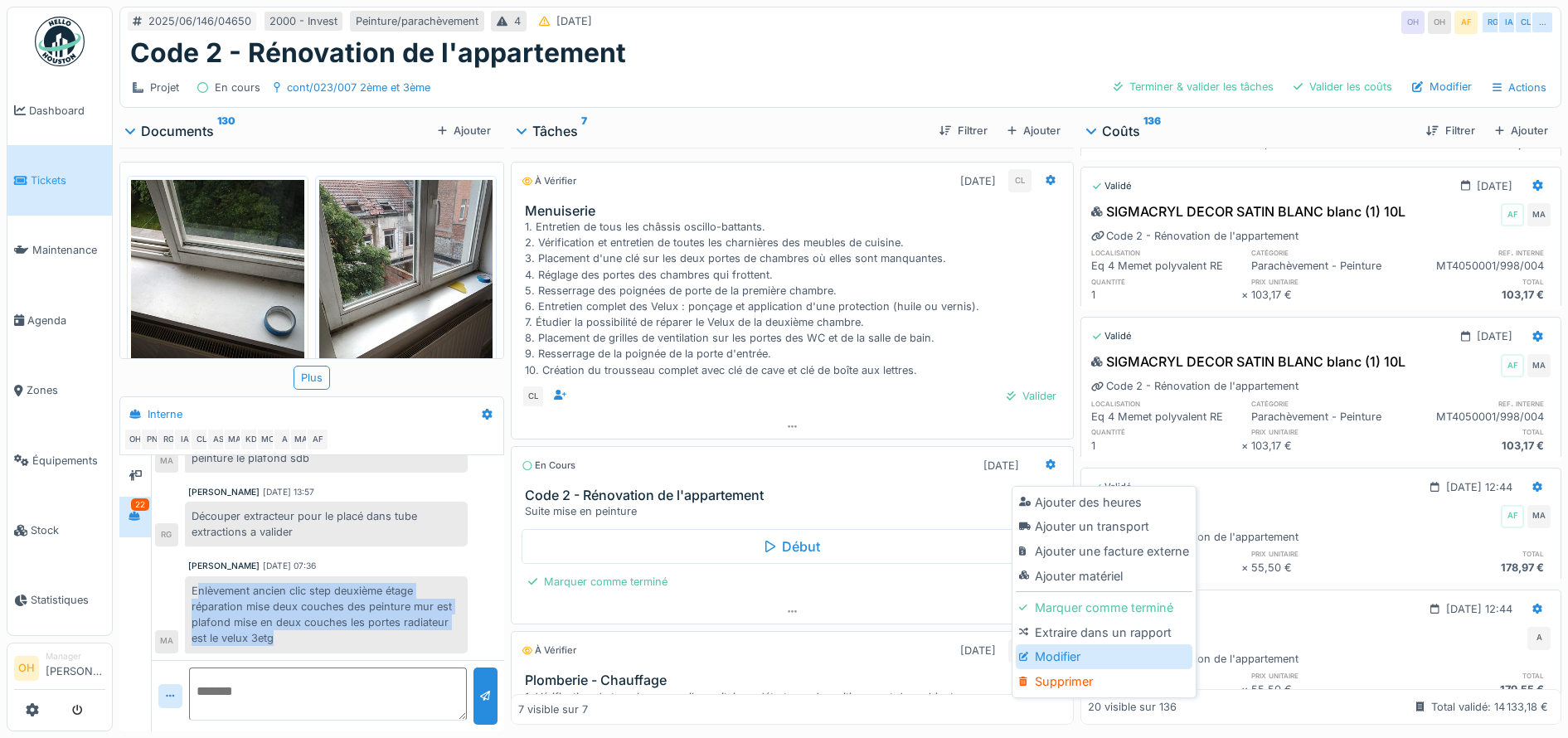
click at [1075, 646] on div "Modifier" at bounding box center [1104, 656] width 177 height 25
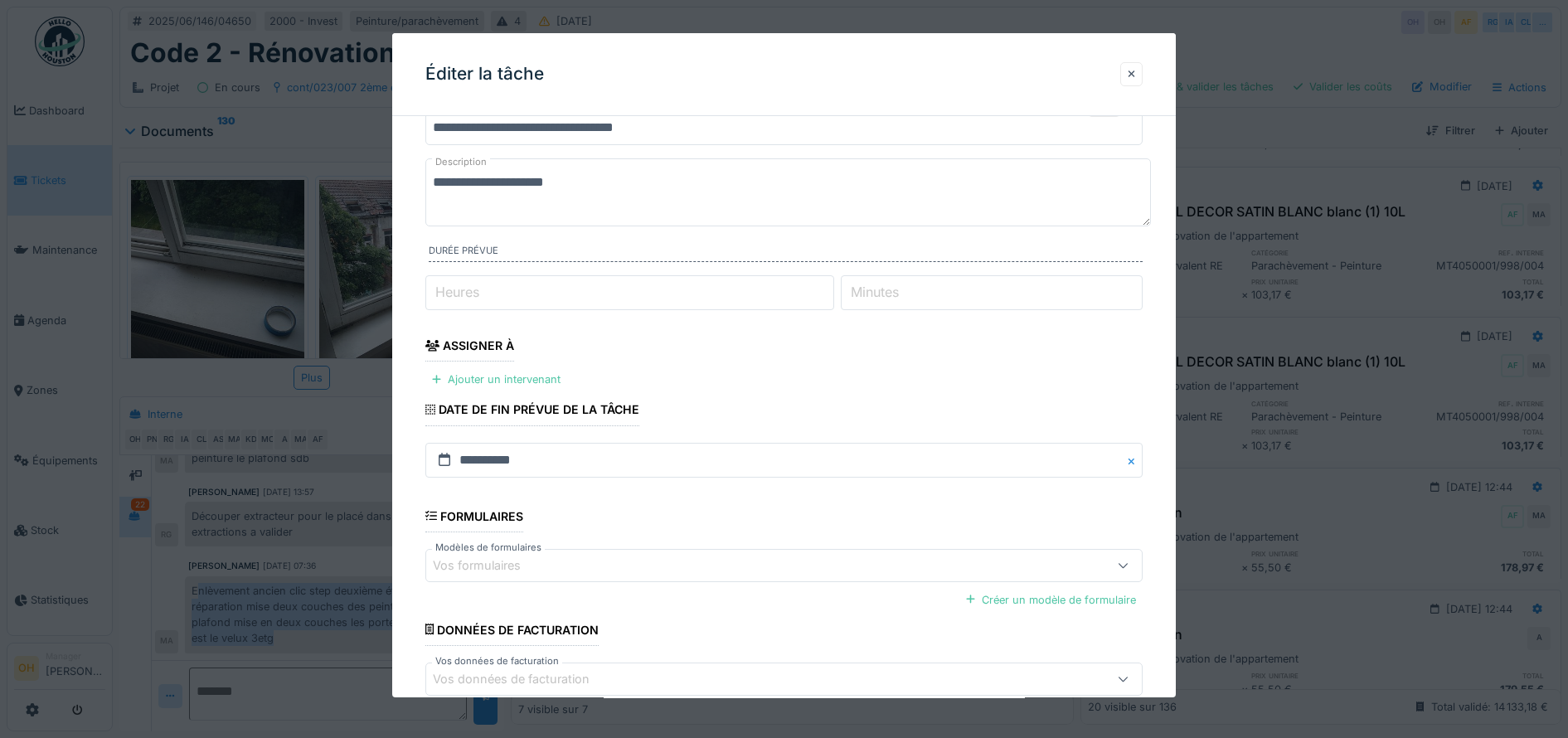
scroll to position [157, 0]
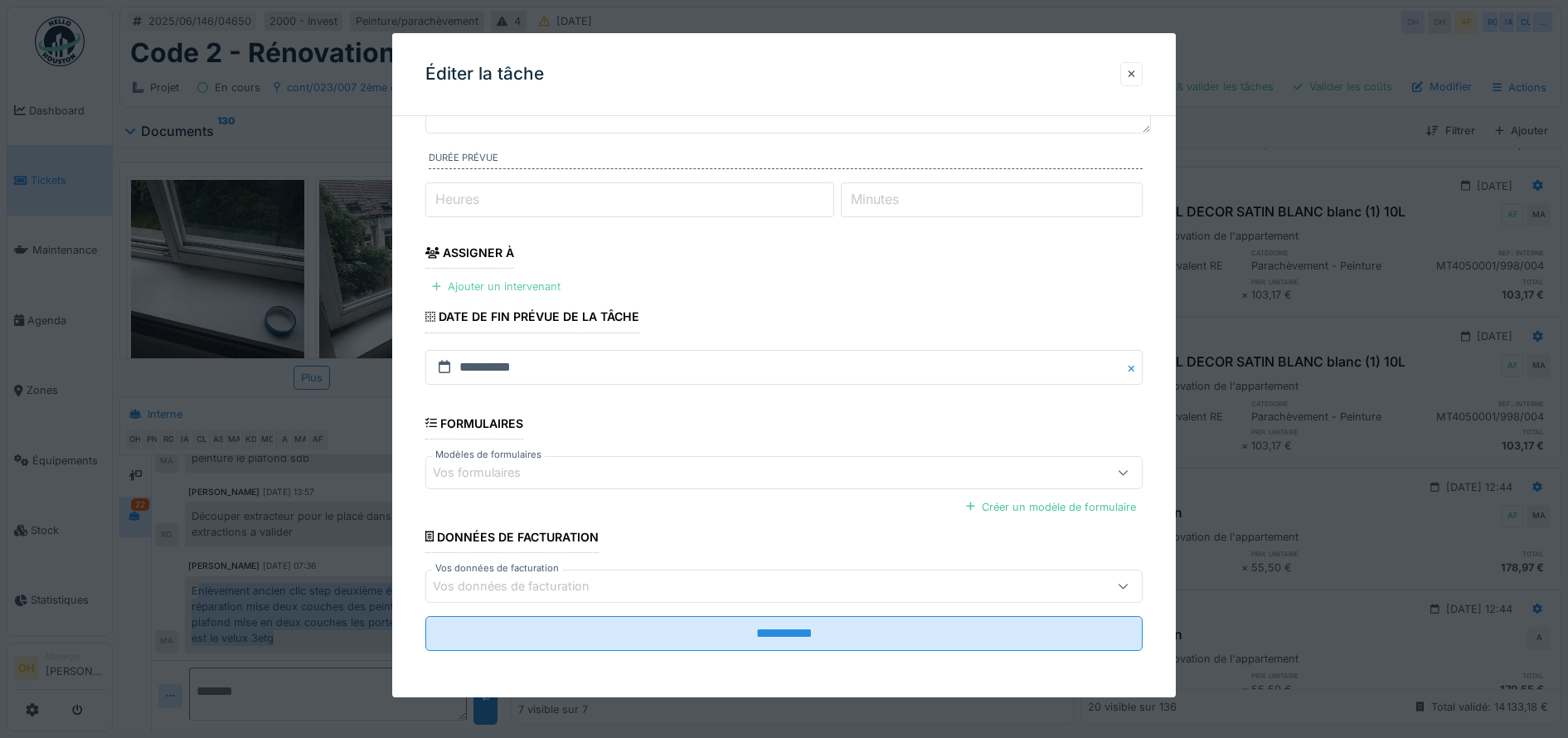
click at [507, 291] on div "Ajouter un intervenant" at bounding box center [497, 286] width 142 height 23
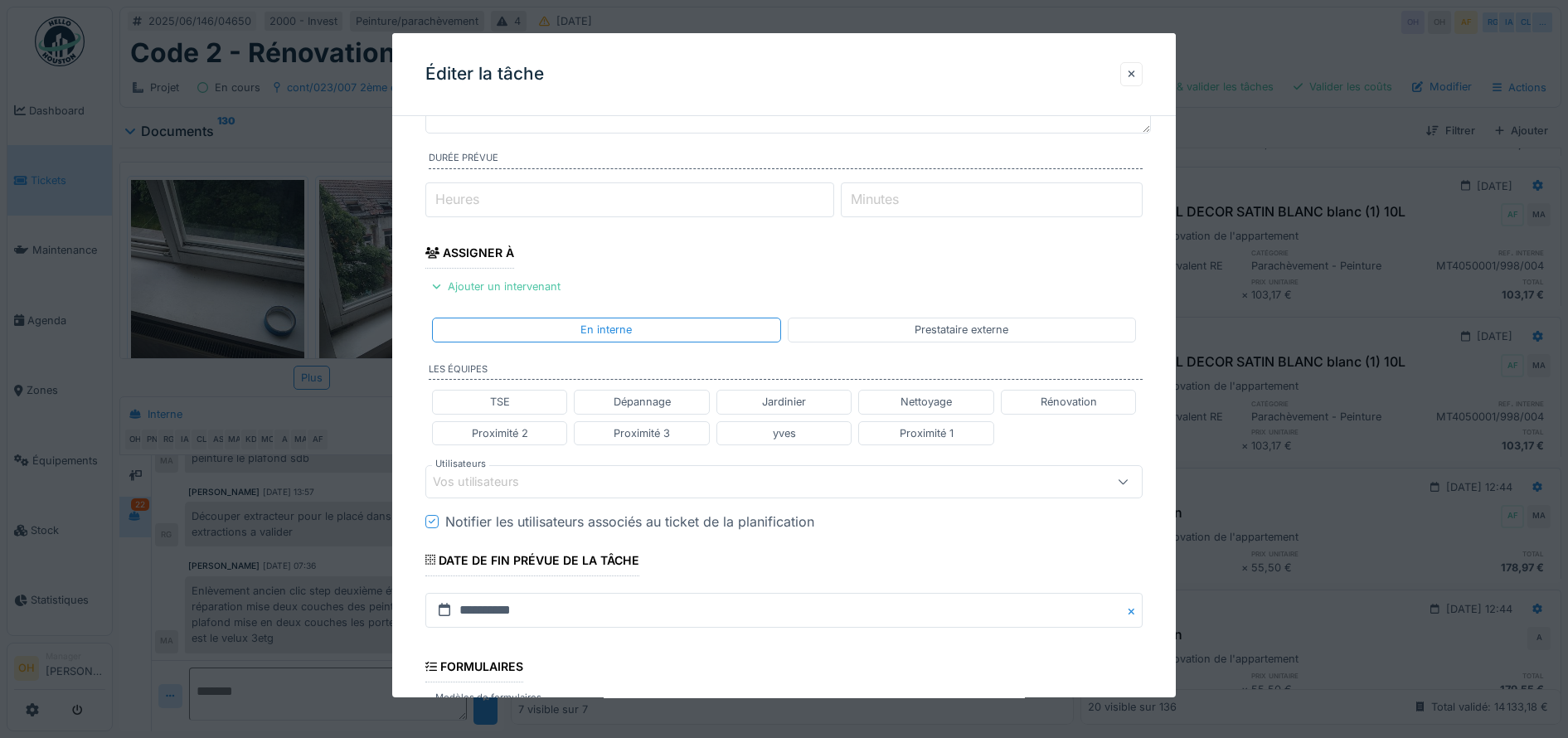
click at [481, 482] on div "Vos utilisateurs" at bounding box center [487, 482] width 109 height 18
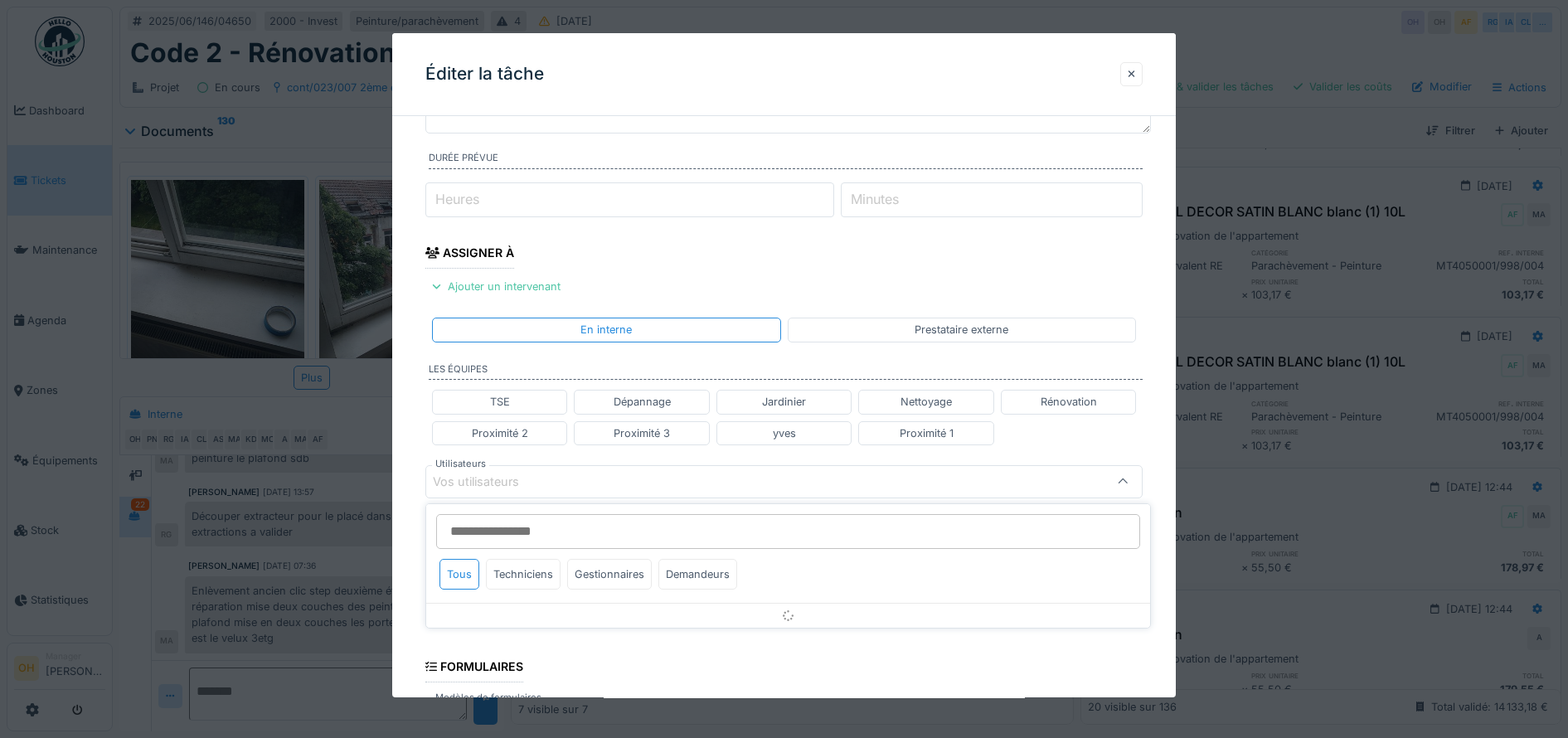
scroll to position [272, 0]
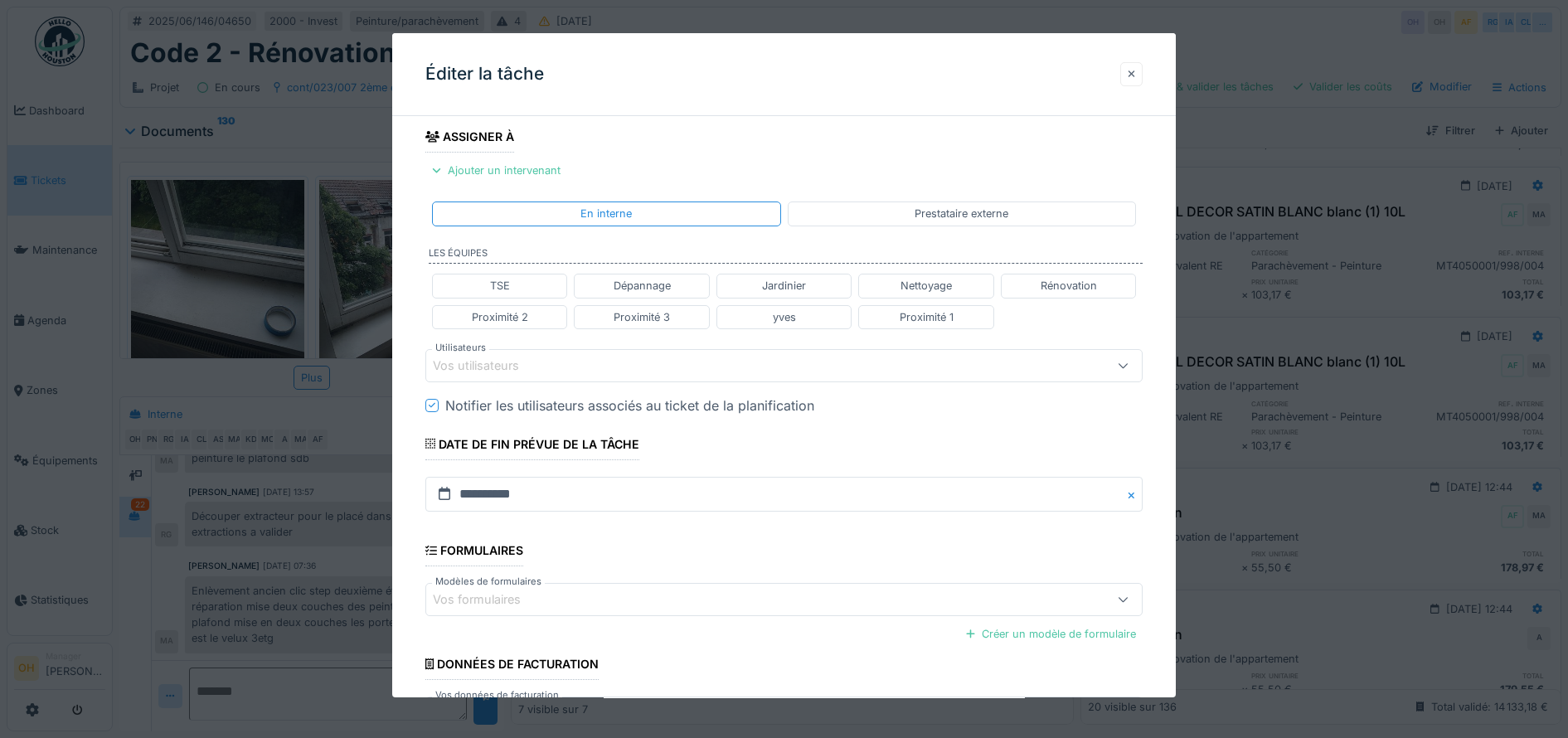
click at [1136, 70] on div at bounding box center [1132, 74] width 8 height 15
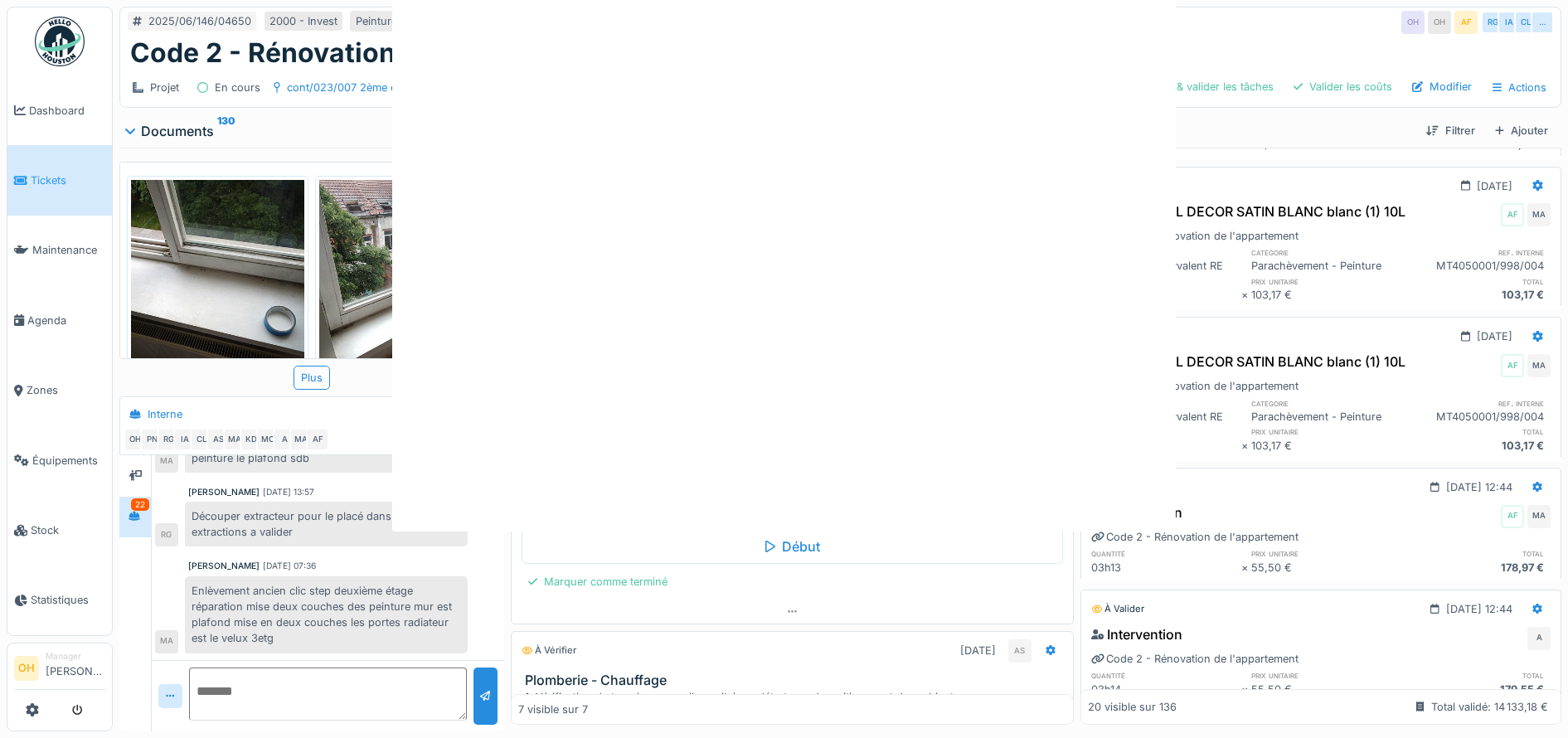
scroll to position [0, 0]
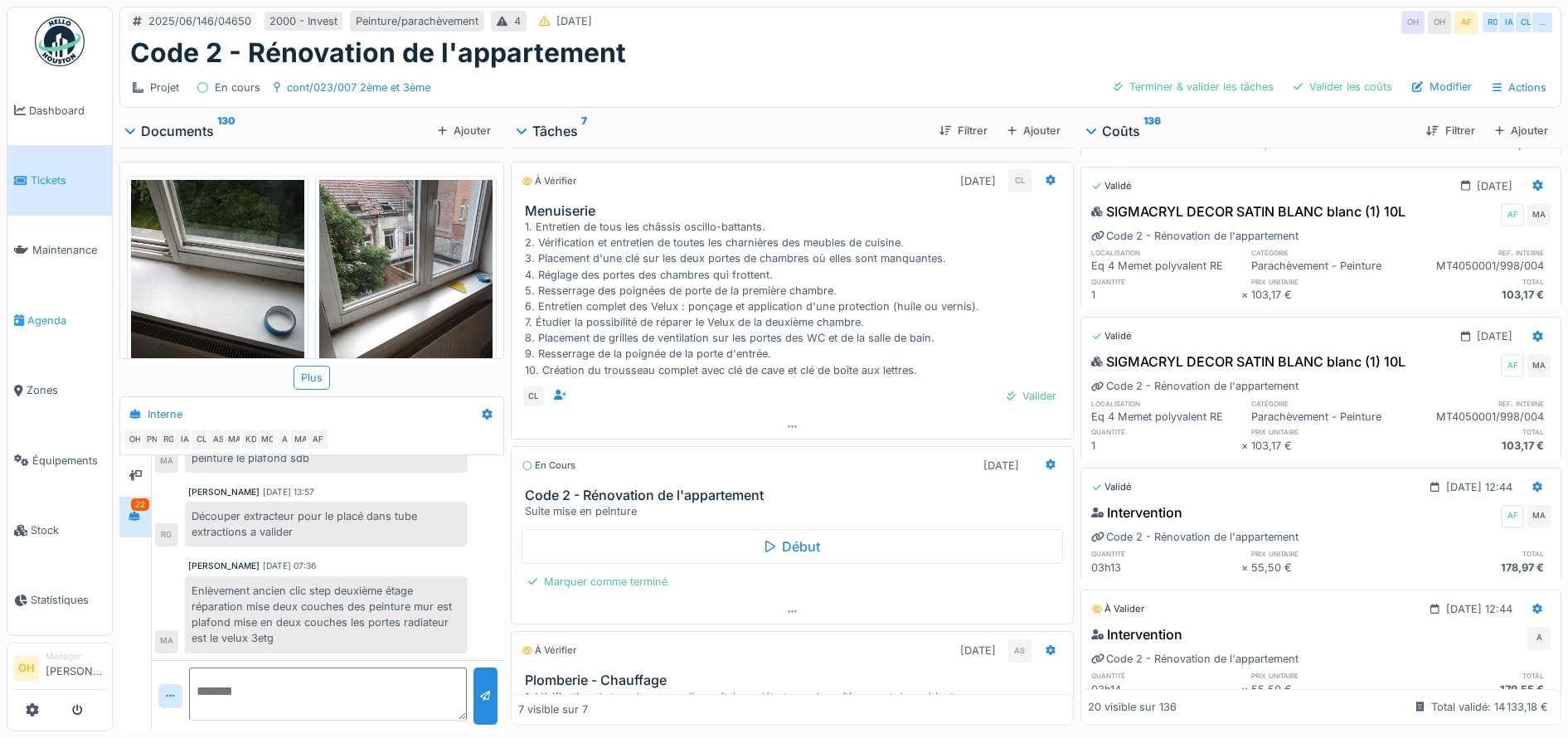
click at [51, 302] on link "Agenda" at bounding box center [59, 320] width 105 height 69
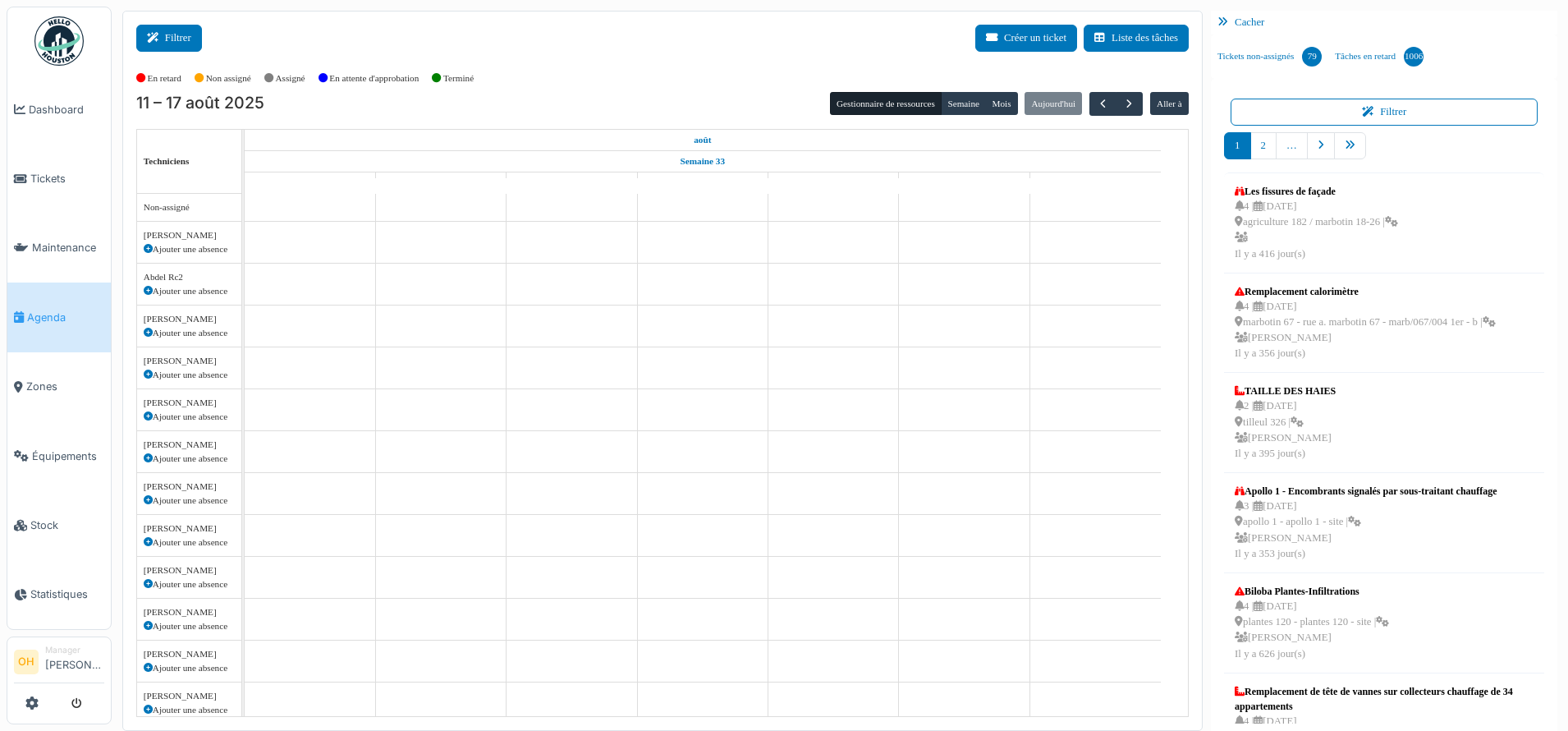
click at [185, 35] on button "Filtrer" at bounding box center [169, 38] width 66 height 27
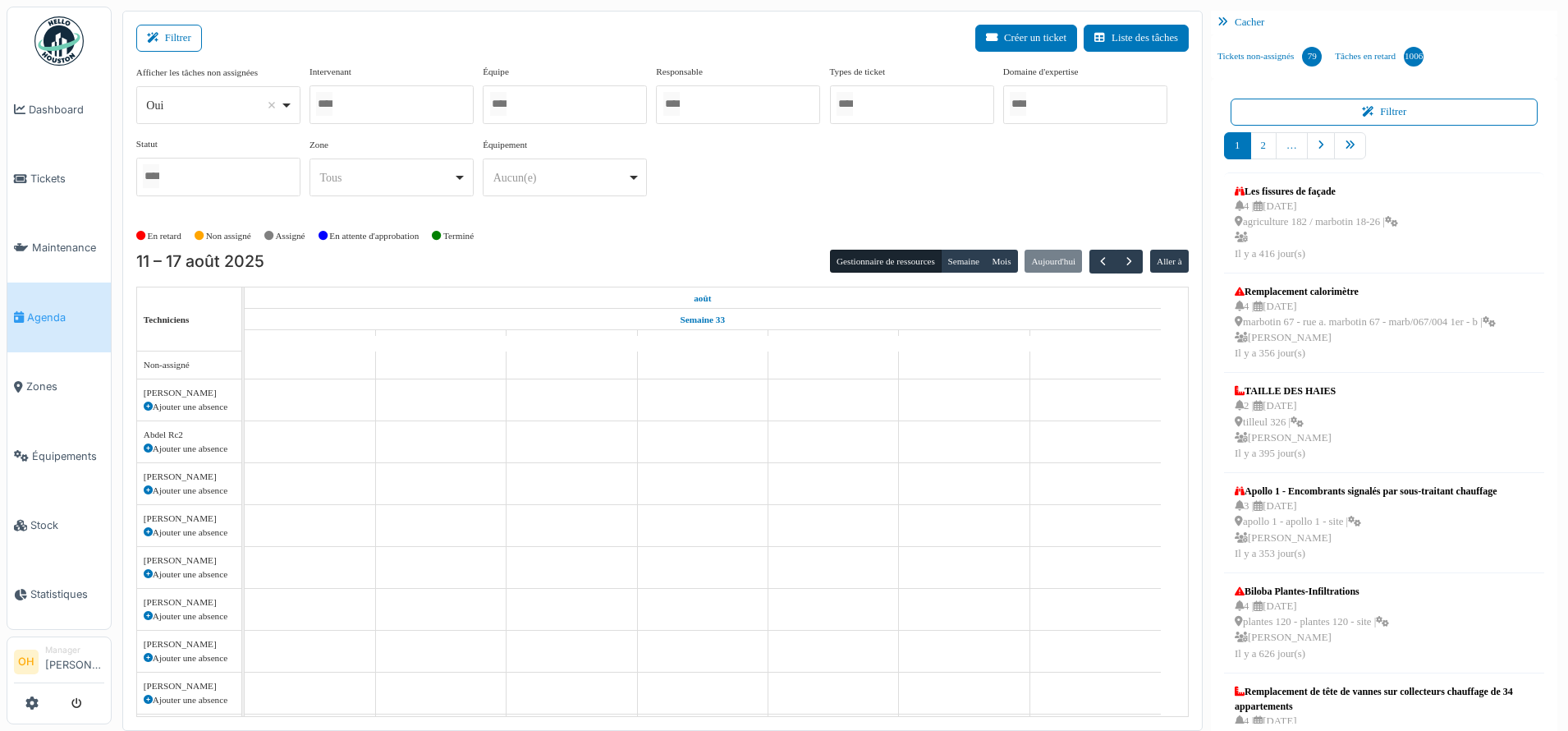
click at [382, 89] on div at bounding box center [392, 105] width 164 height 39
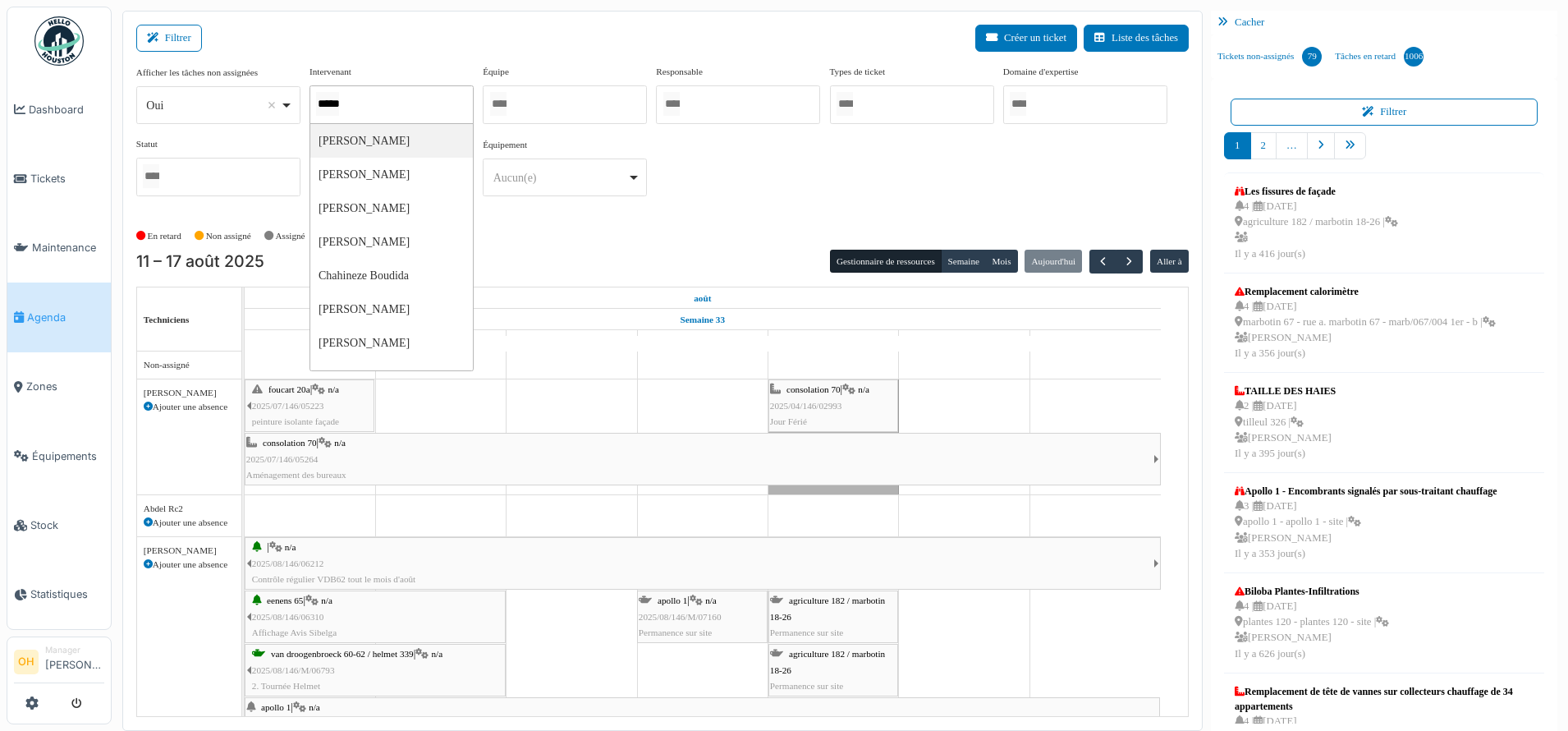
type input "******"
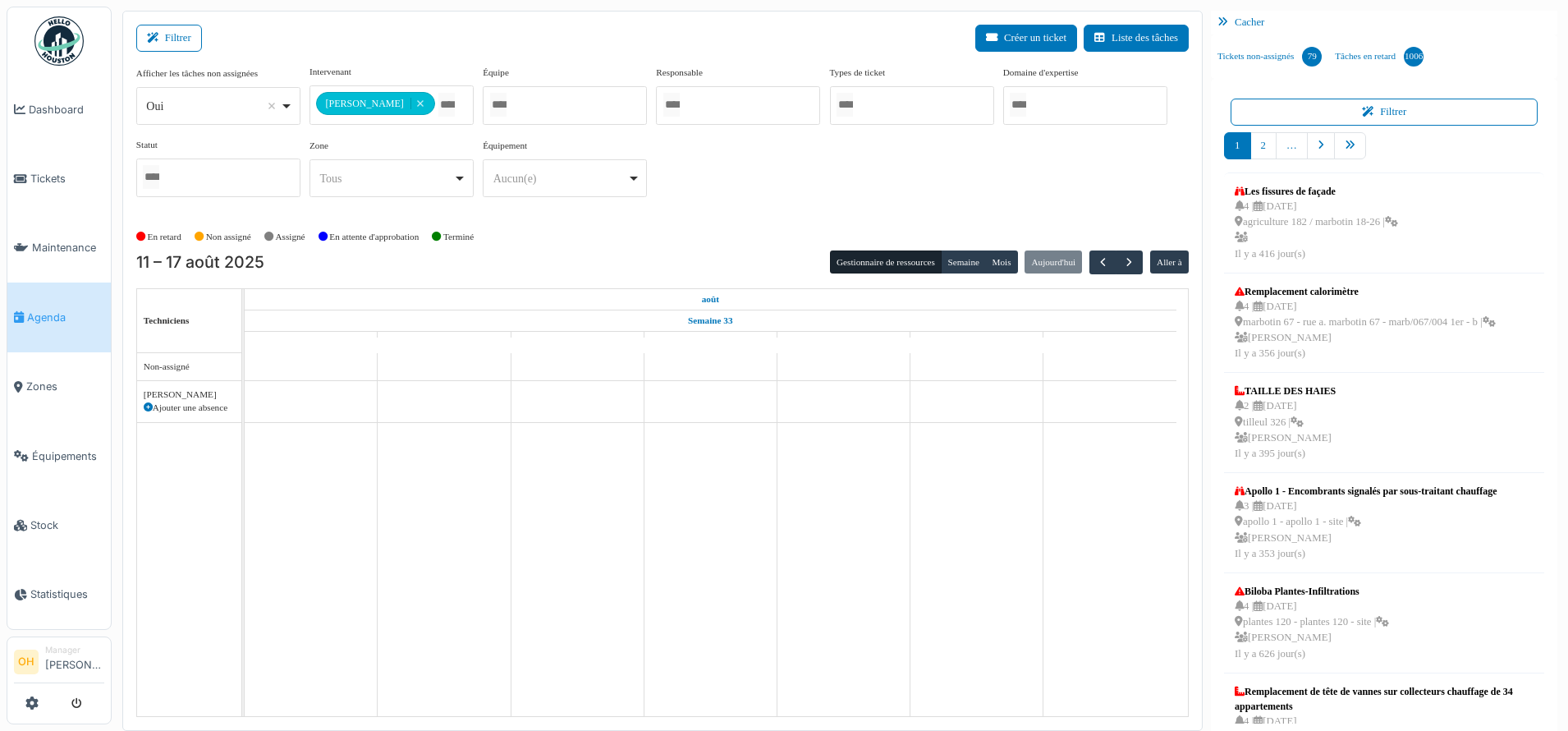
click at [524, 47] on div "Filtrer Créer un ticket Liste des tâches" at bounding box center [662, 44] width 1053 height 41
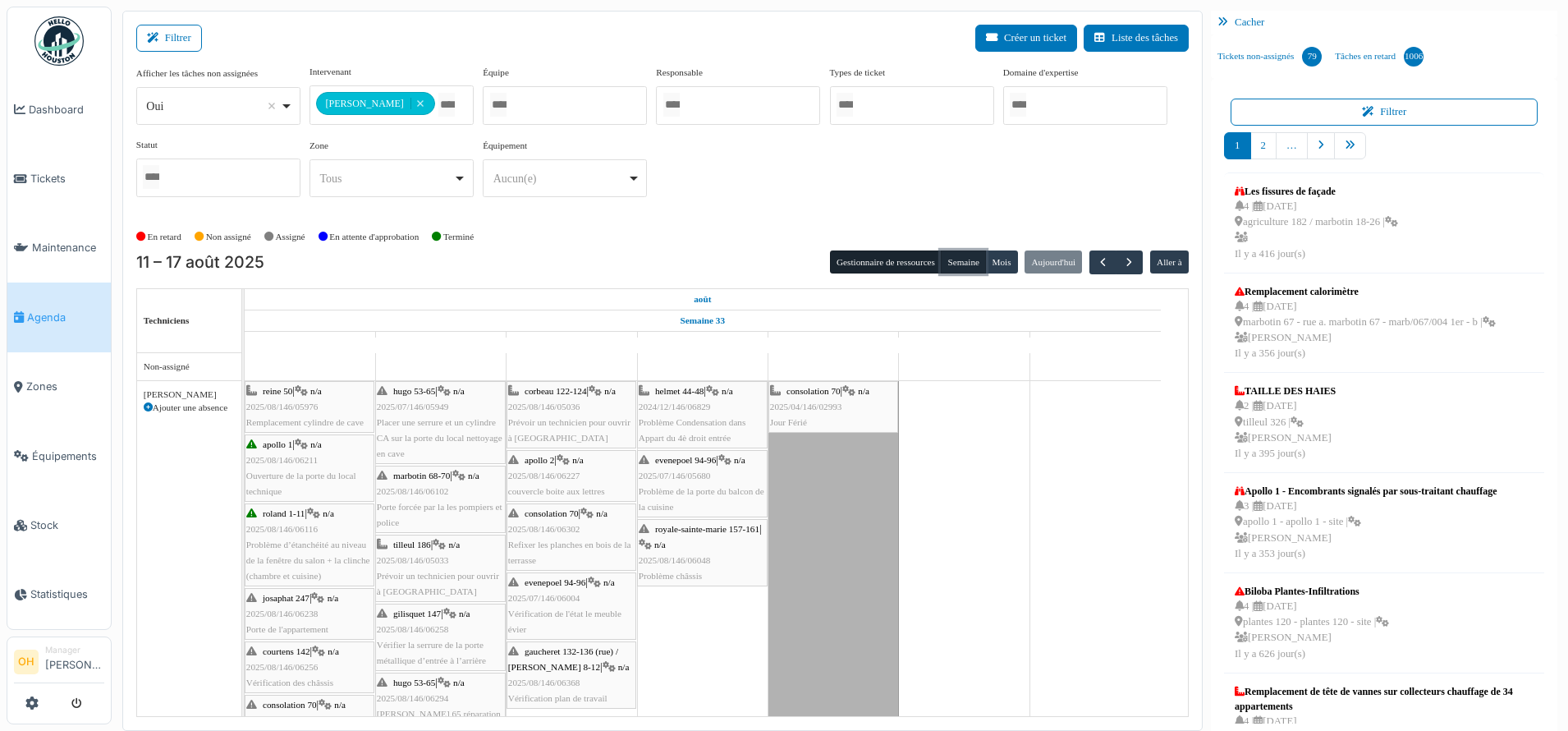
click at [959, 269] on button "Semaine" at bounding box center [964, 262] width 45 height 23
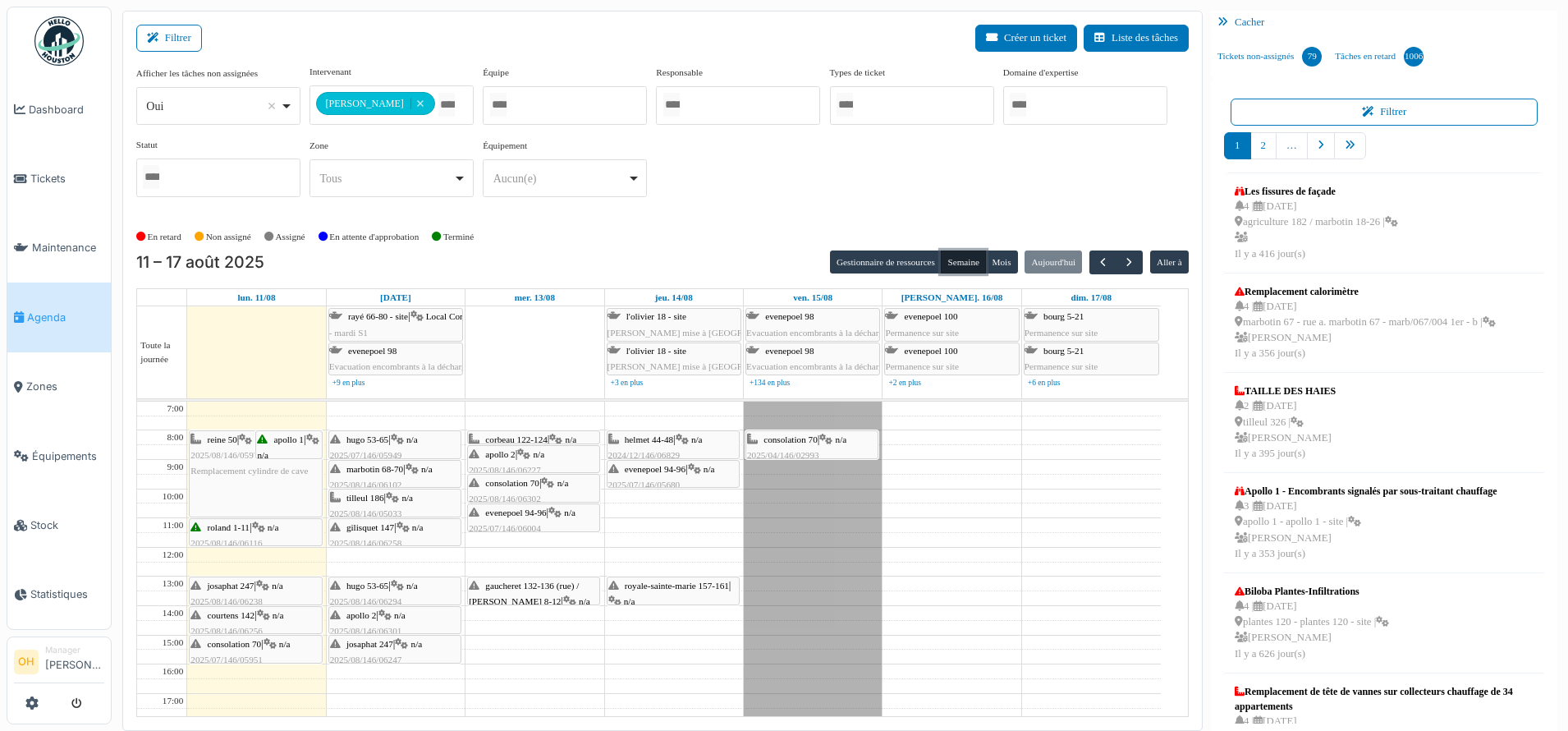
click at [233, 489] on div "reine 50 | n/a 2025/08/146/05976 Remplacement cylindre de cave" at bounding box center [255, 474] width 132 height 86
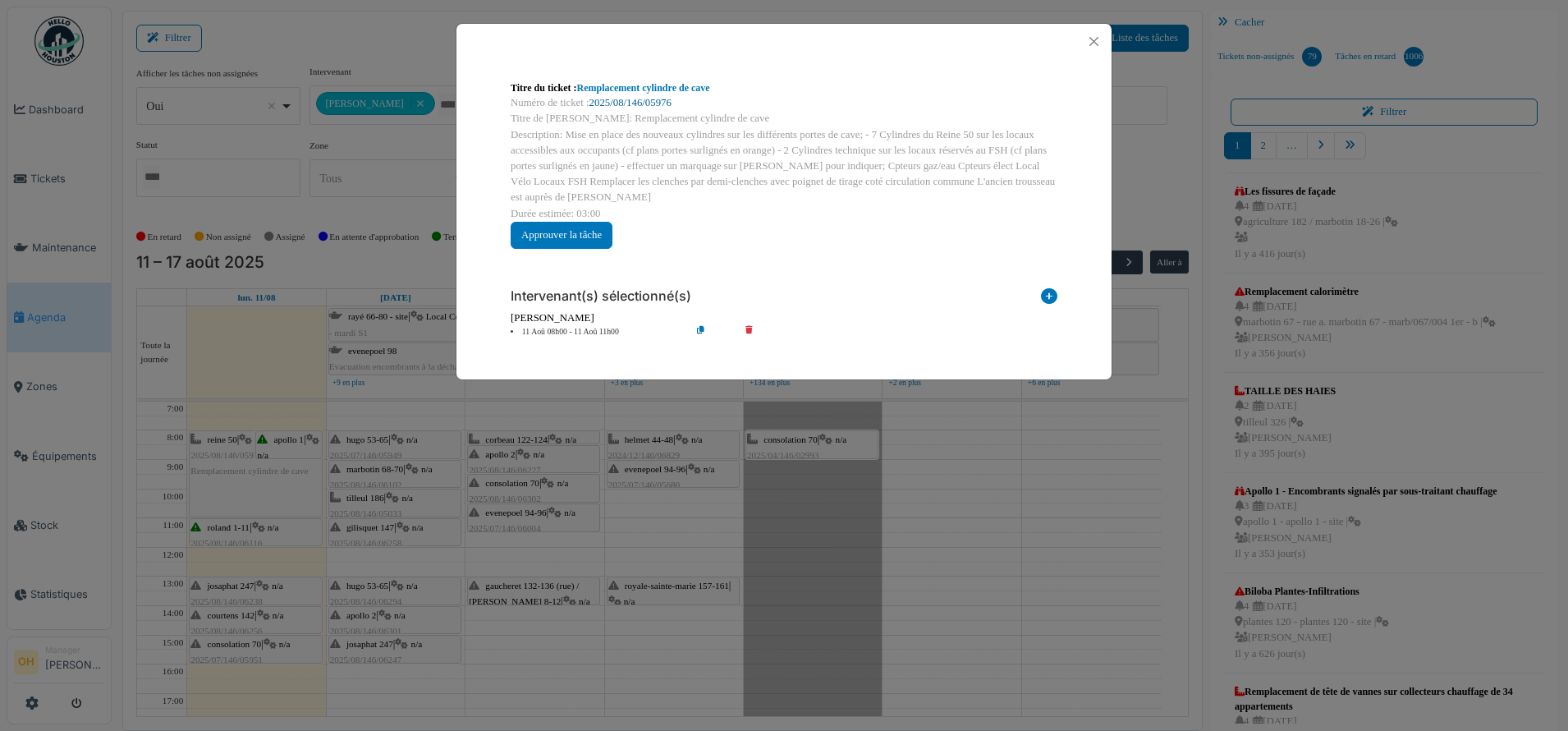
click at [631, 105] on link "2025/08/146/05976" at bounding box center [630, 102] width 82 height 12
